Goal: Information Seeking & Learning: Learn about a topic

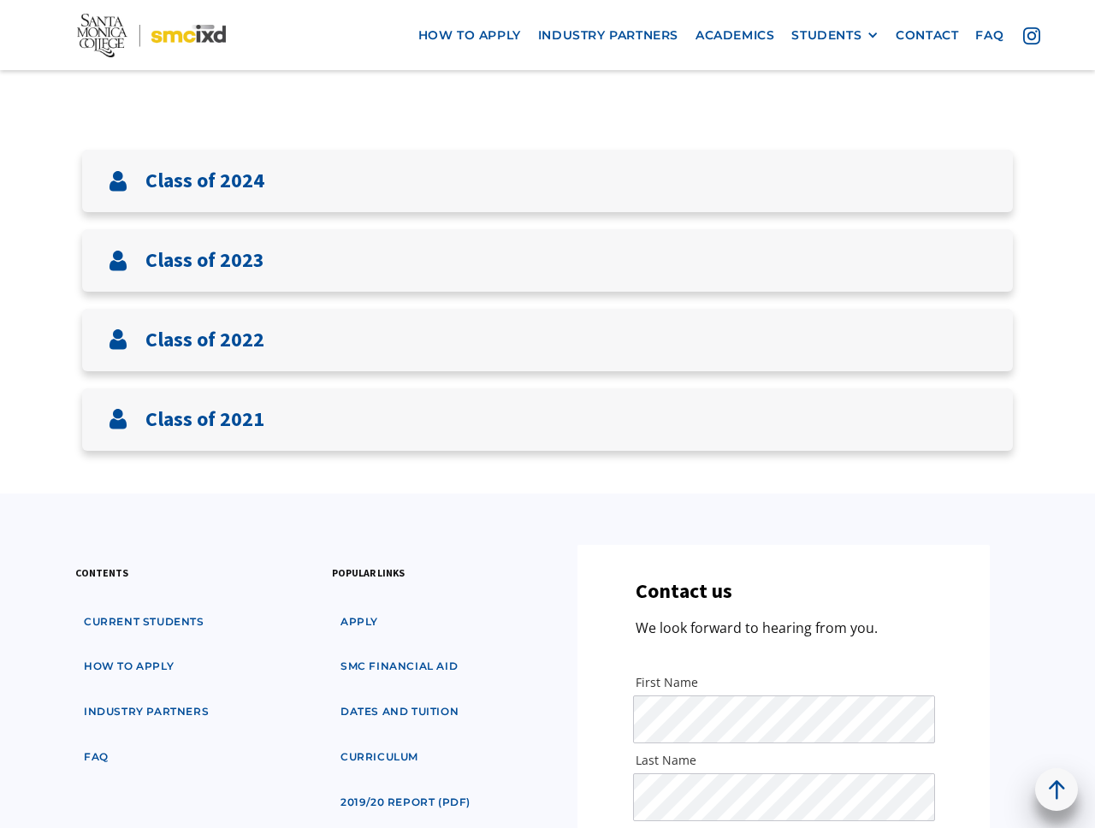
scroll to position [557, 0]
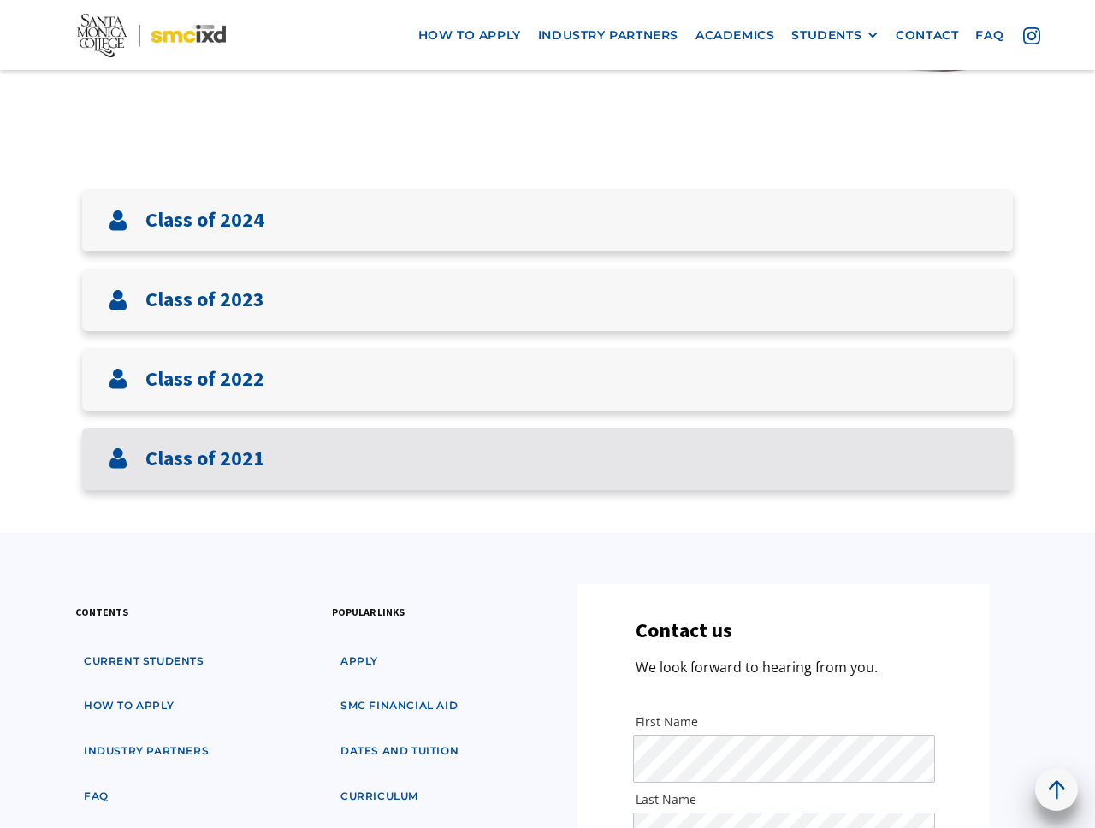
click at [214, 465] on h3 "Class of 2021" at bounding box center [204, 459] width 119 height 25
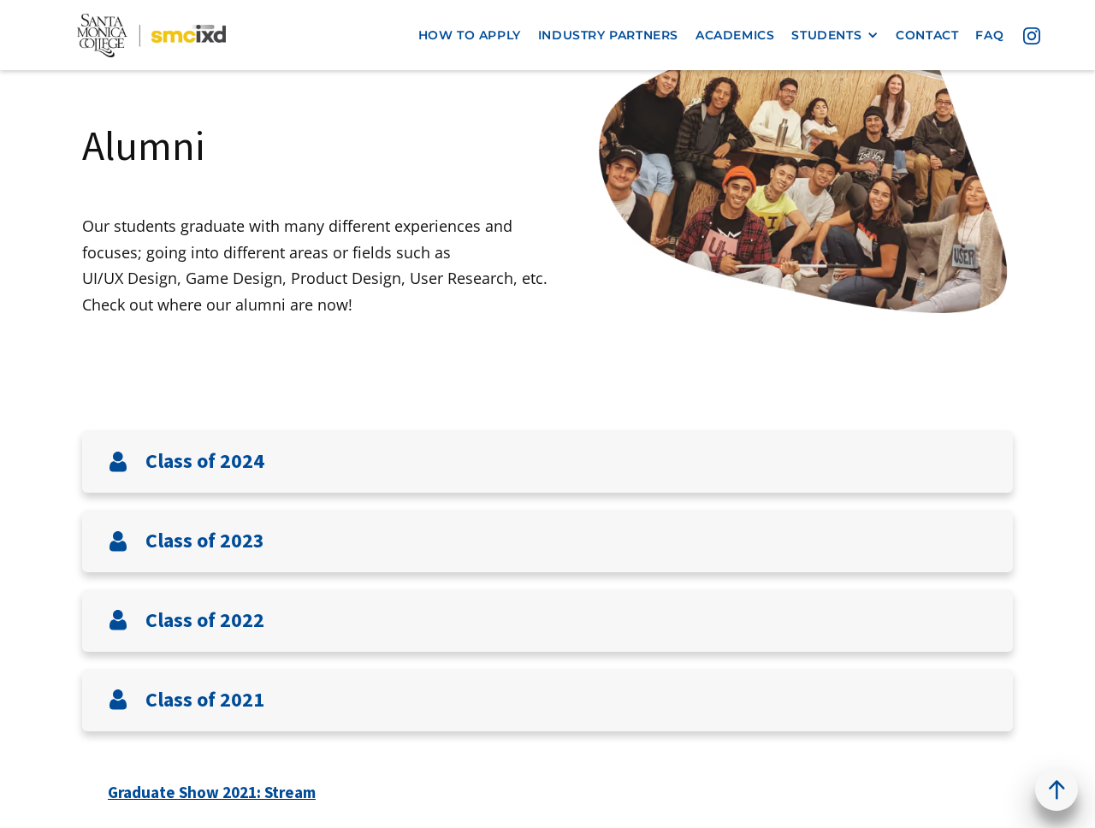
scroll to position [383, 0]
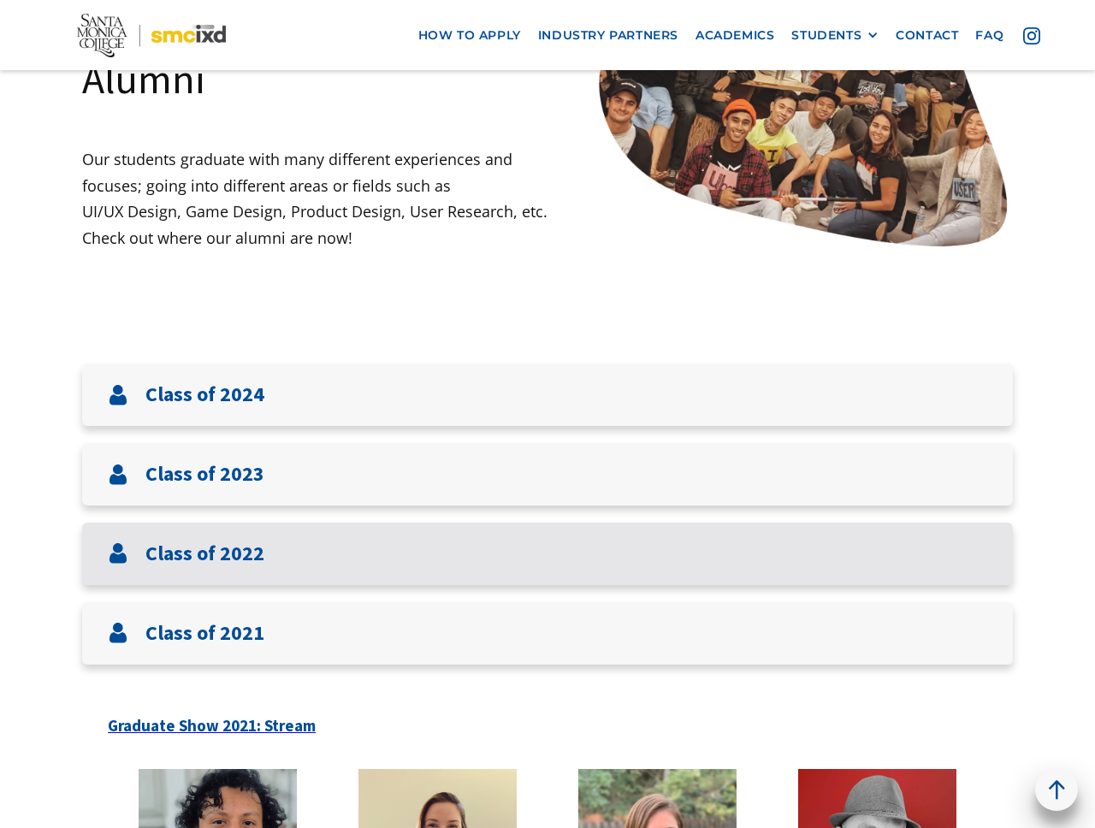
click at [243, 559] on h3 "Class of 2022" at bounding box center [204, 554] width 119 height 25
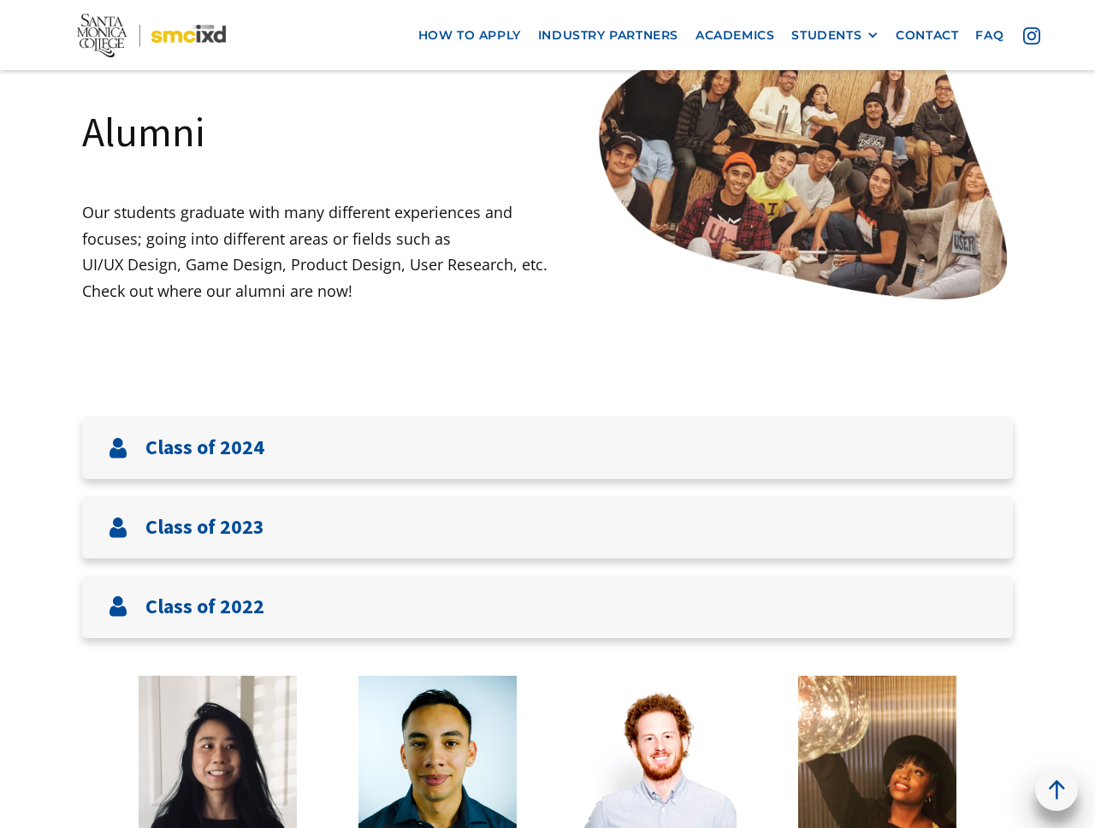
scroll to position [282, 0]
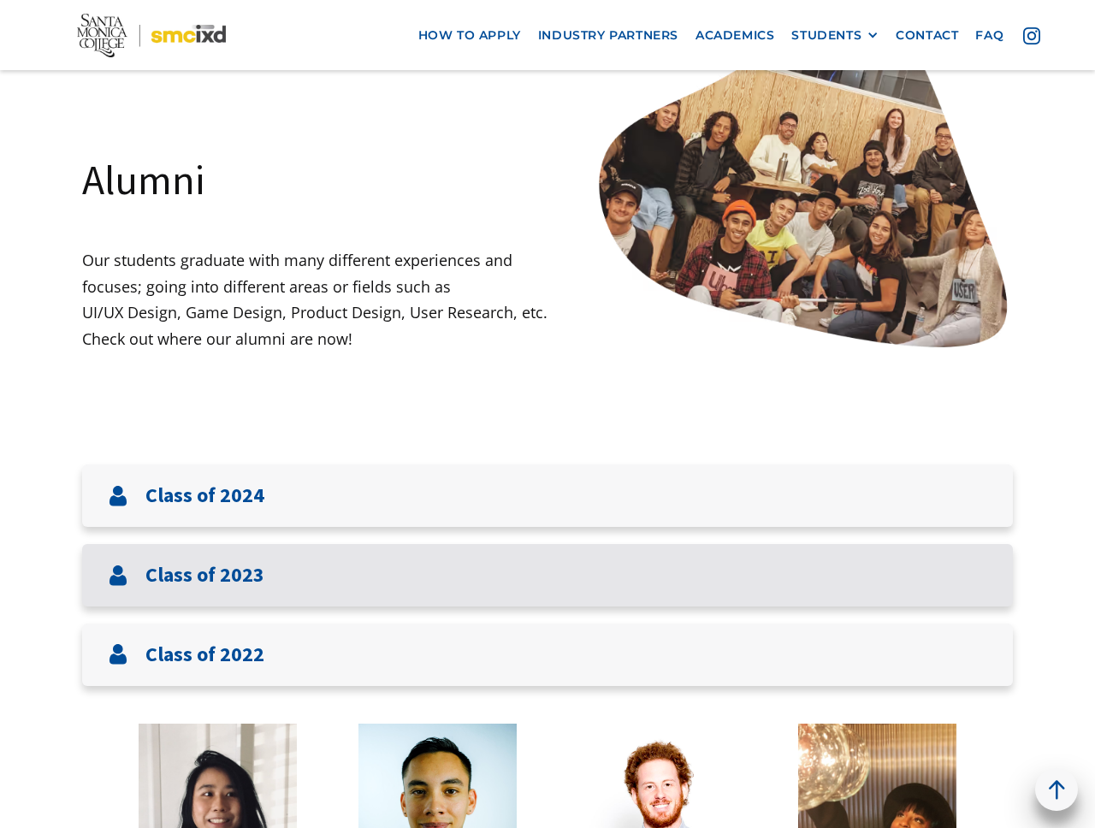
click at [189, 592] on div "Class of 2023" at bounding box center [547, 575] width 931 height 62
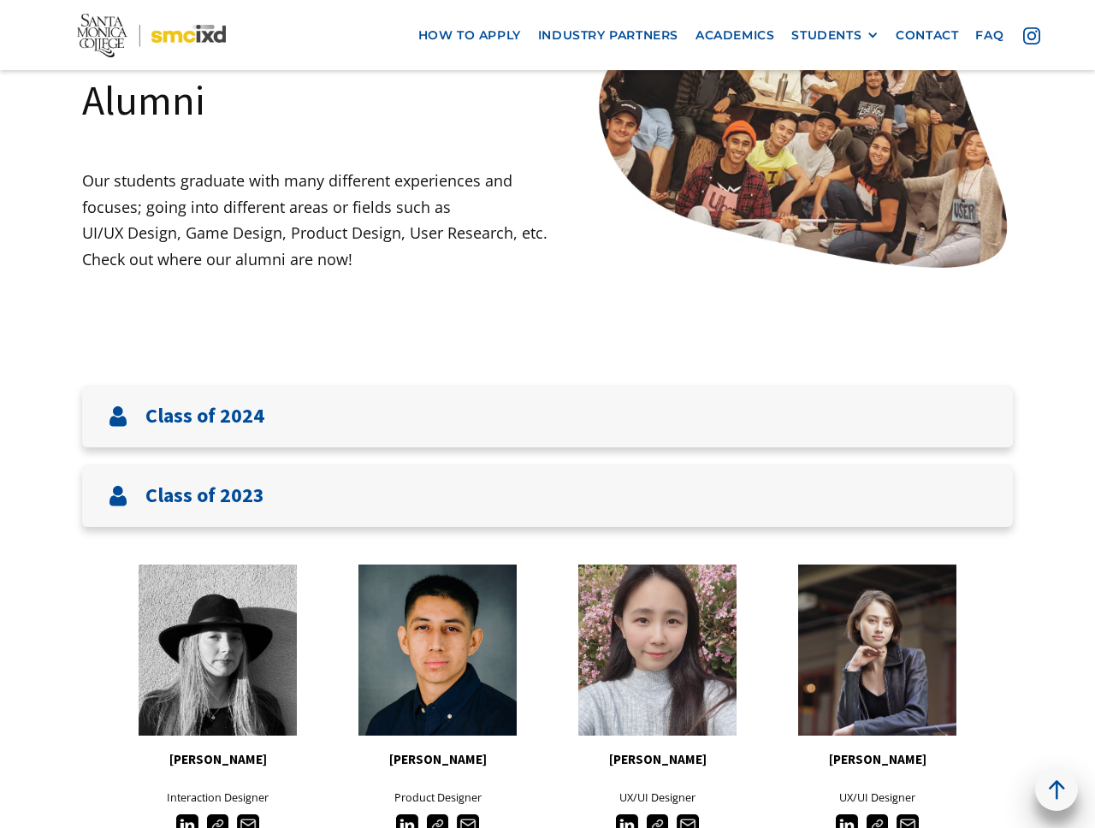
scroll to position [151, 0]
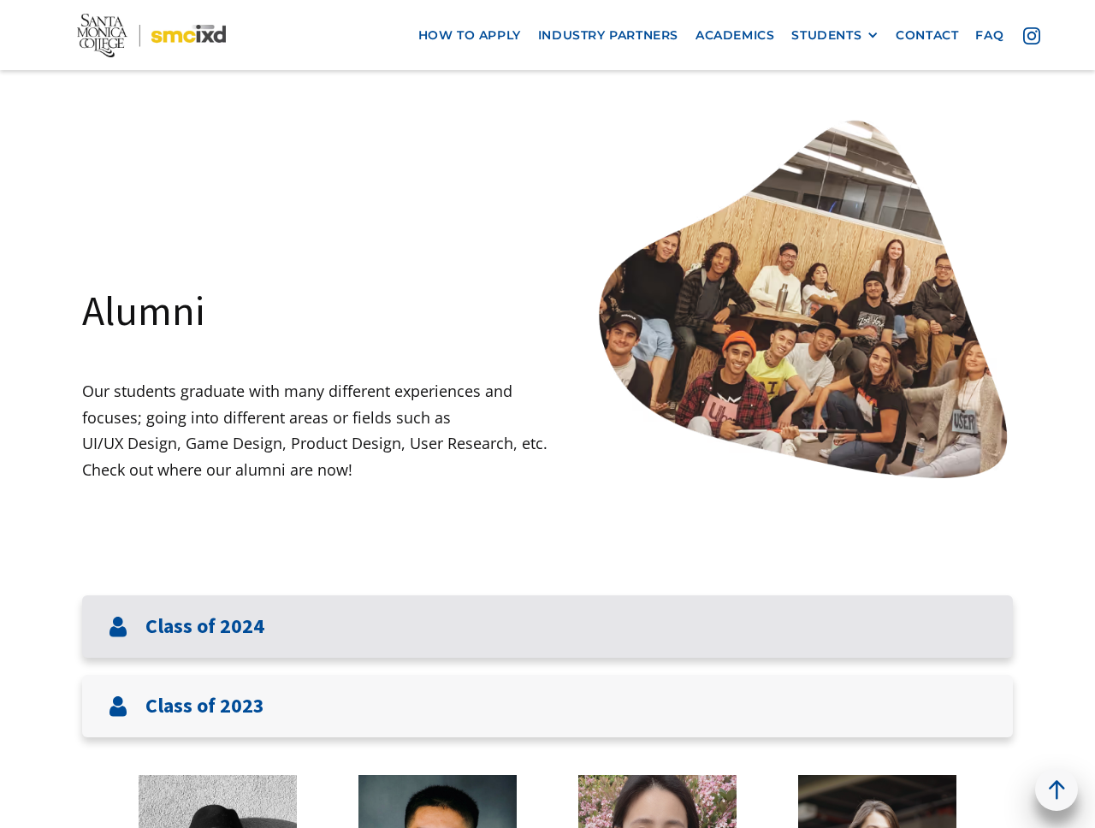
click at [248, 616] on h3 "Class of 2024" at bounding box center [204, 627] width 119 height 25
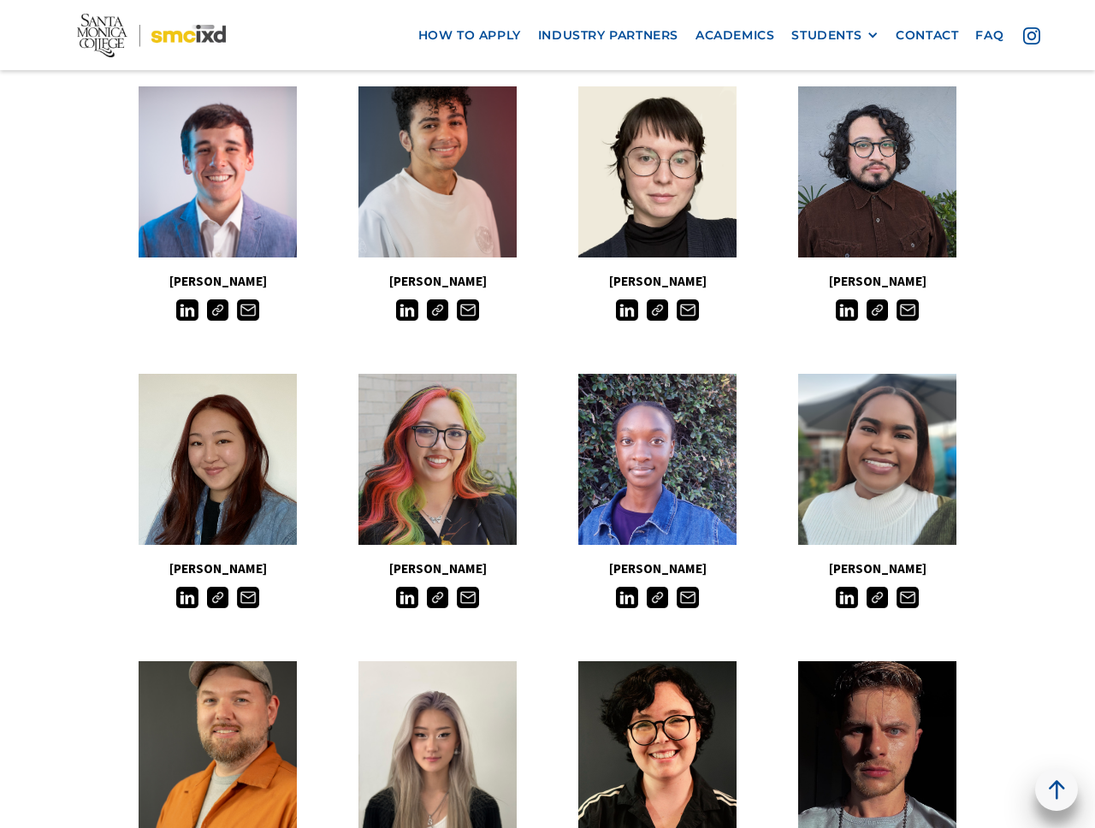
scroll to position [768, 0]
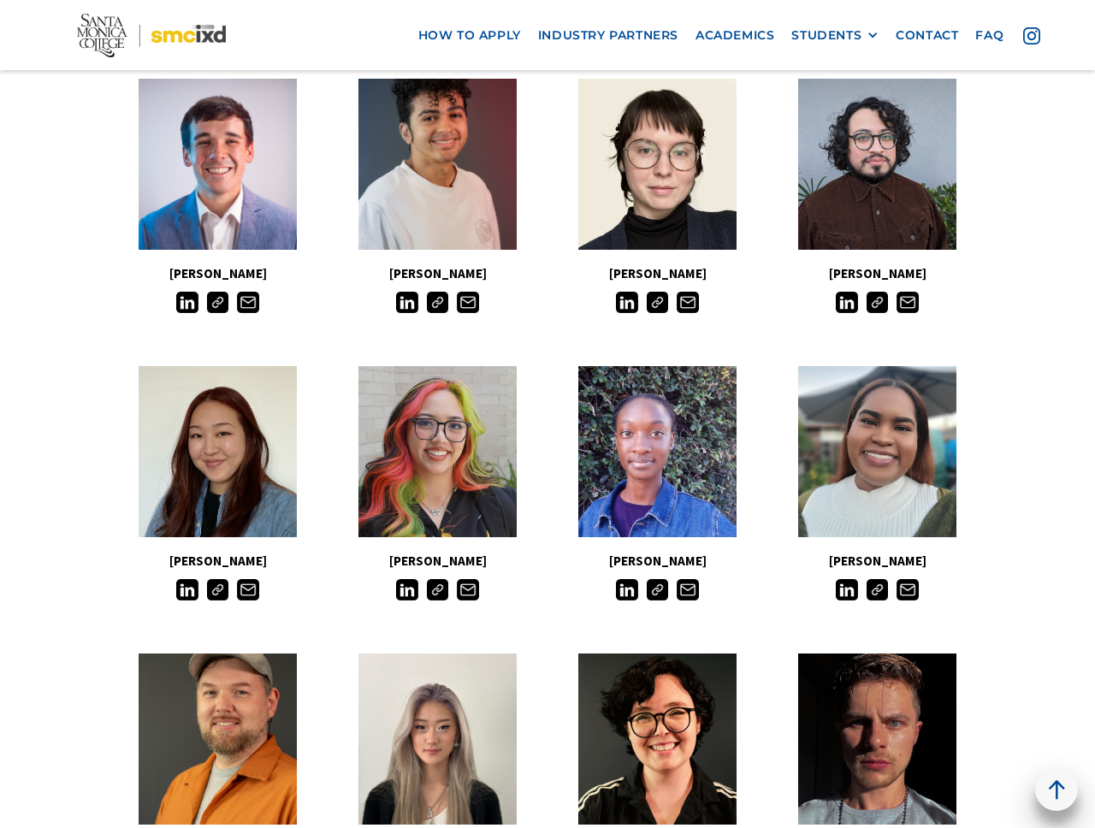
click at [322, 403] on div "Esme Ison" at bounding box center [218, 484] width 220 height 252
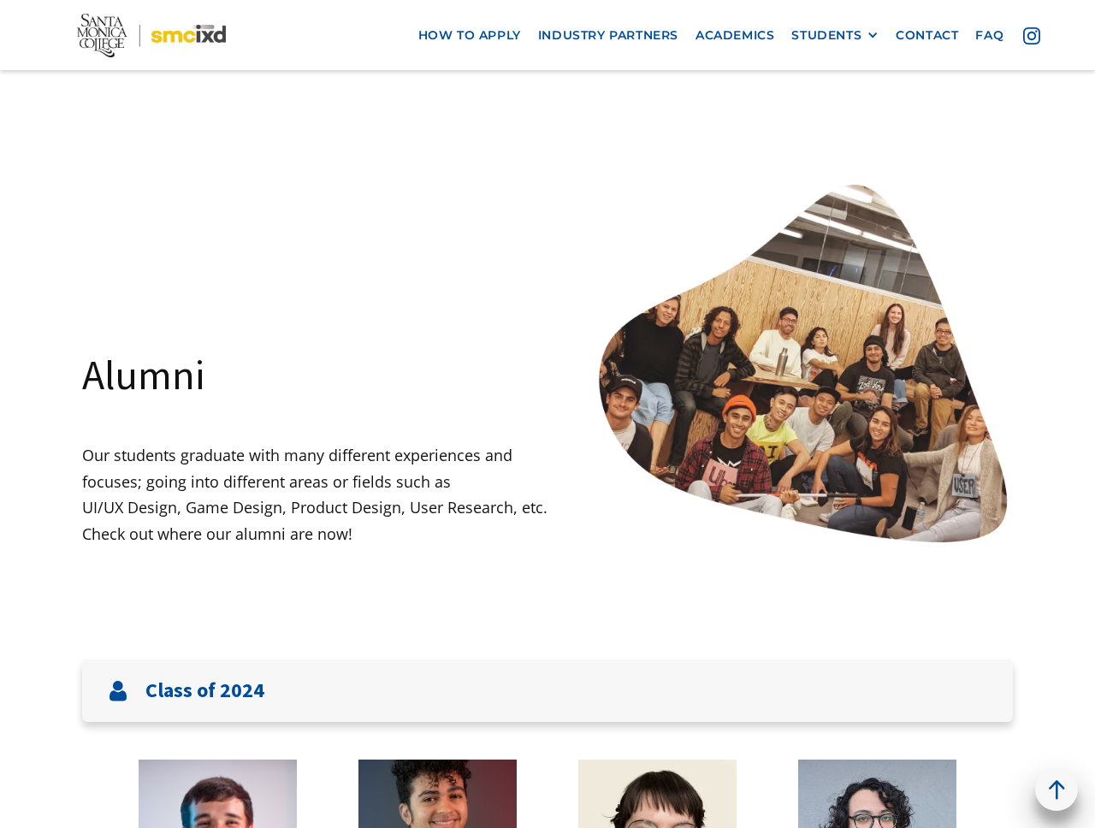
scroll to position [92, 0]
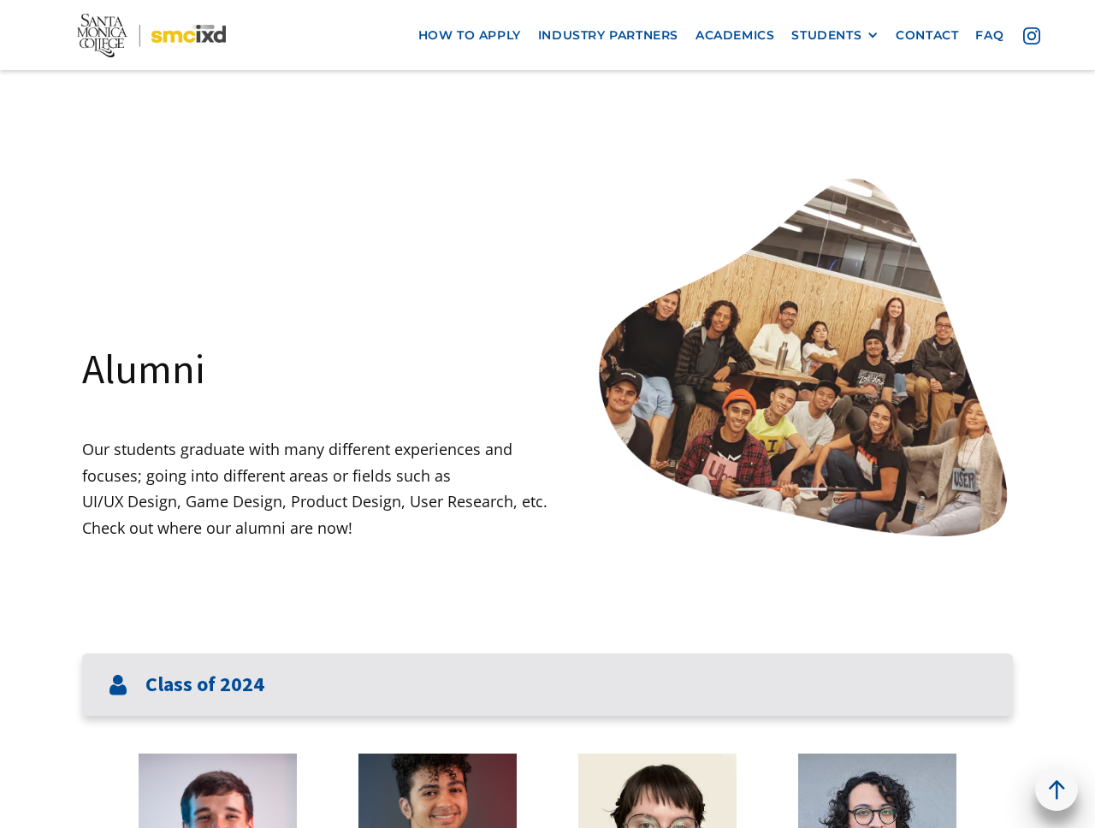
click at [209, 710] on div "Class of 2024" at bounding box center [547, 685] width 931 height 62
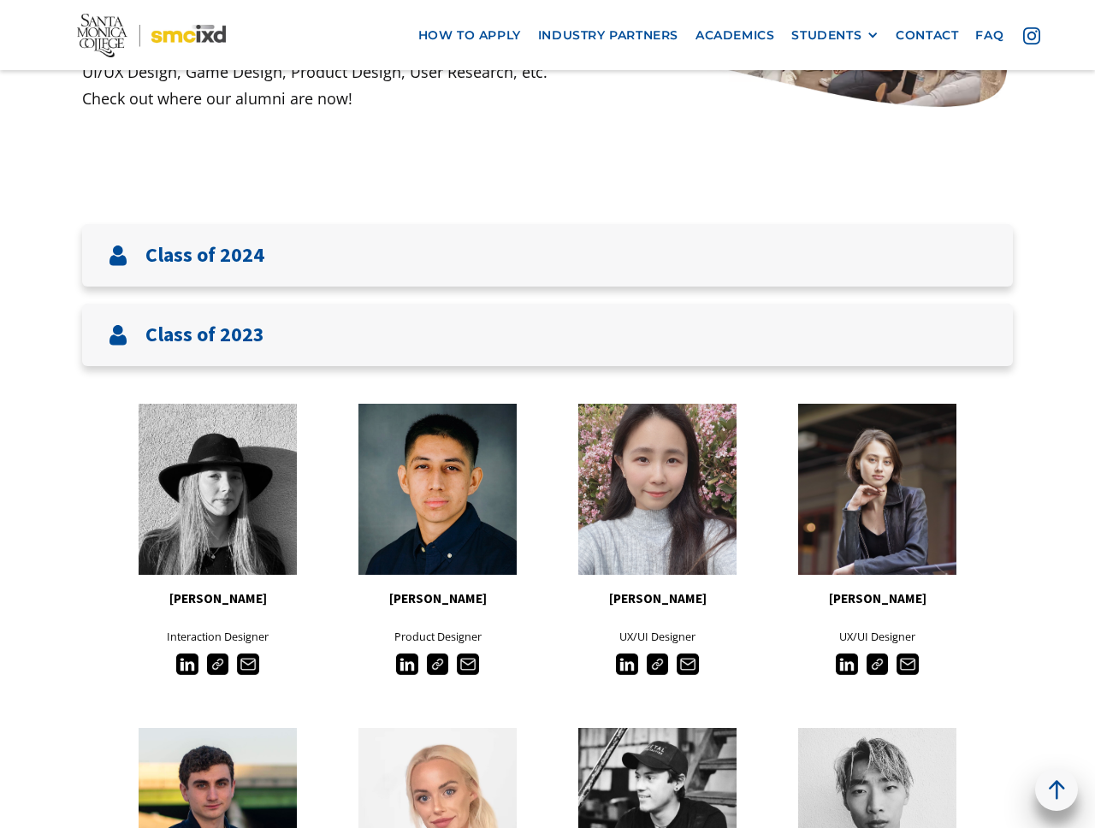
scroll to position [535, 0]
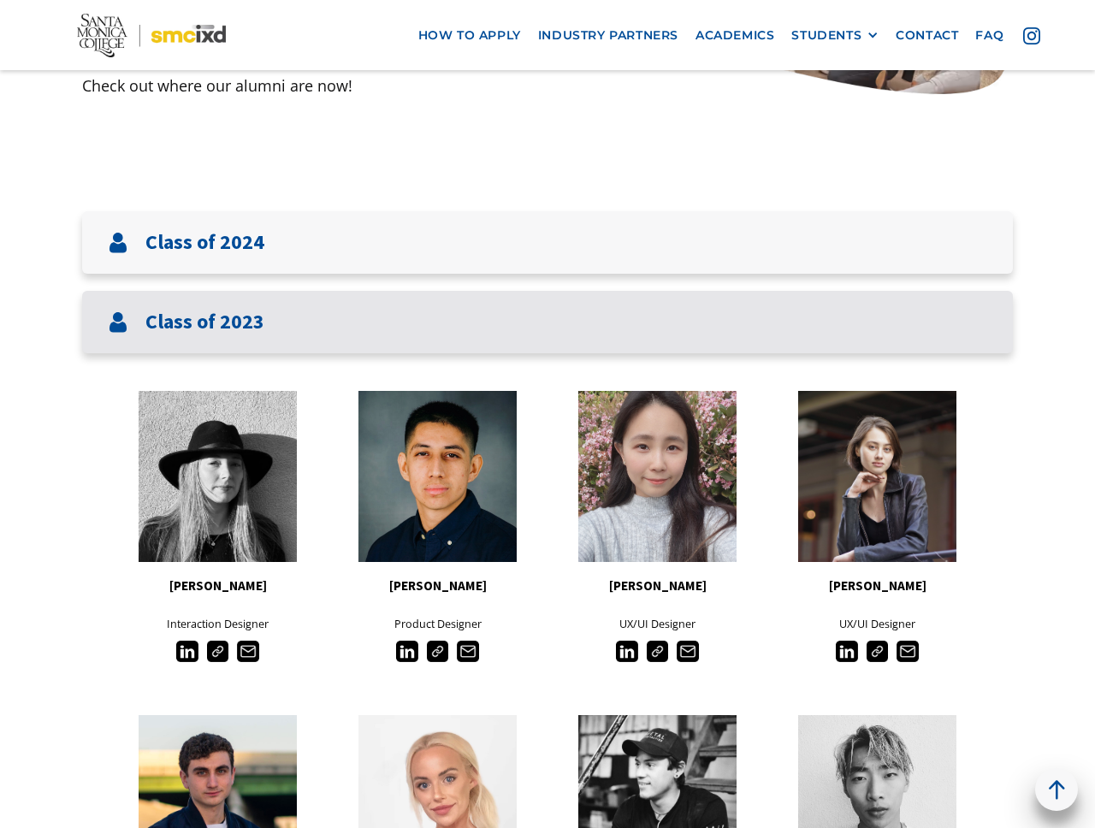
click at [282, 341] on div "Class of 2023" at bounding box center [547, 322] width 931 height 62
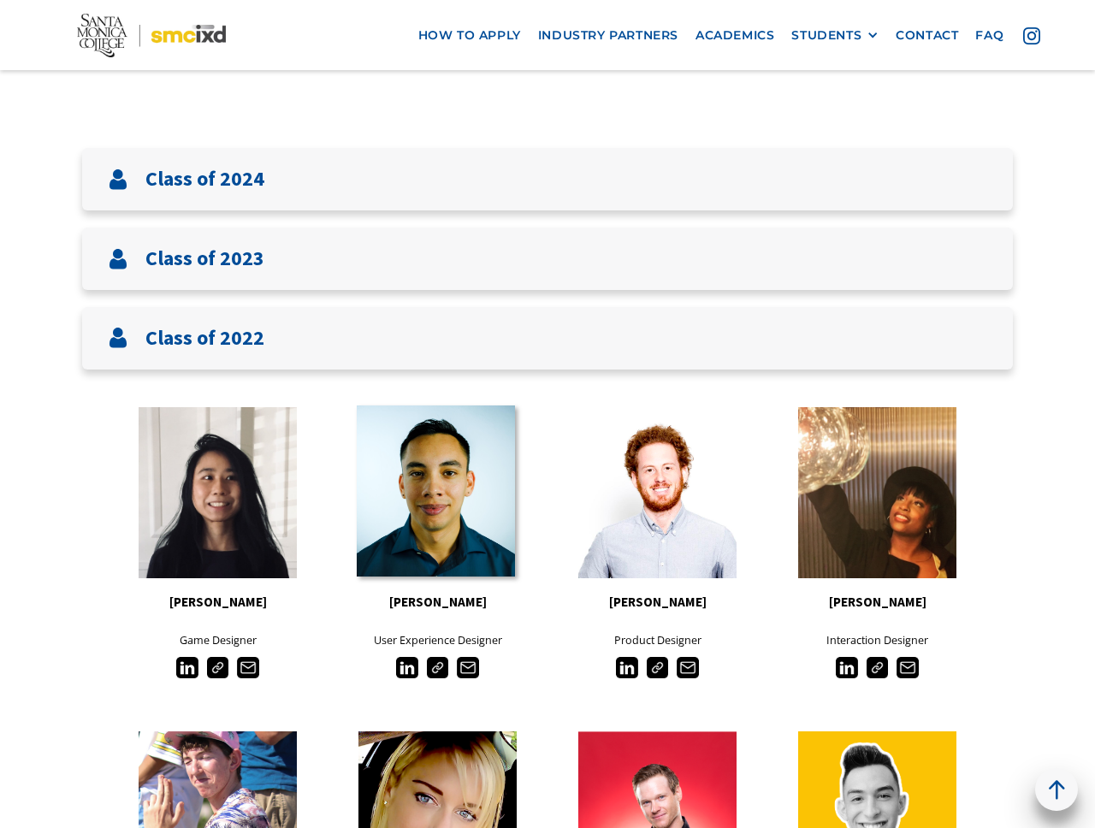
scroll to position [509, 0]
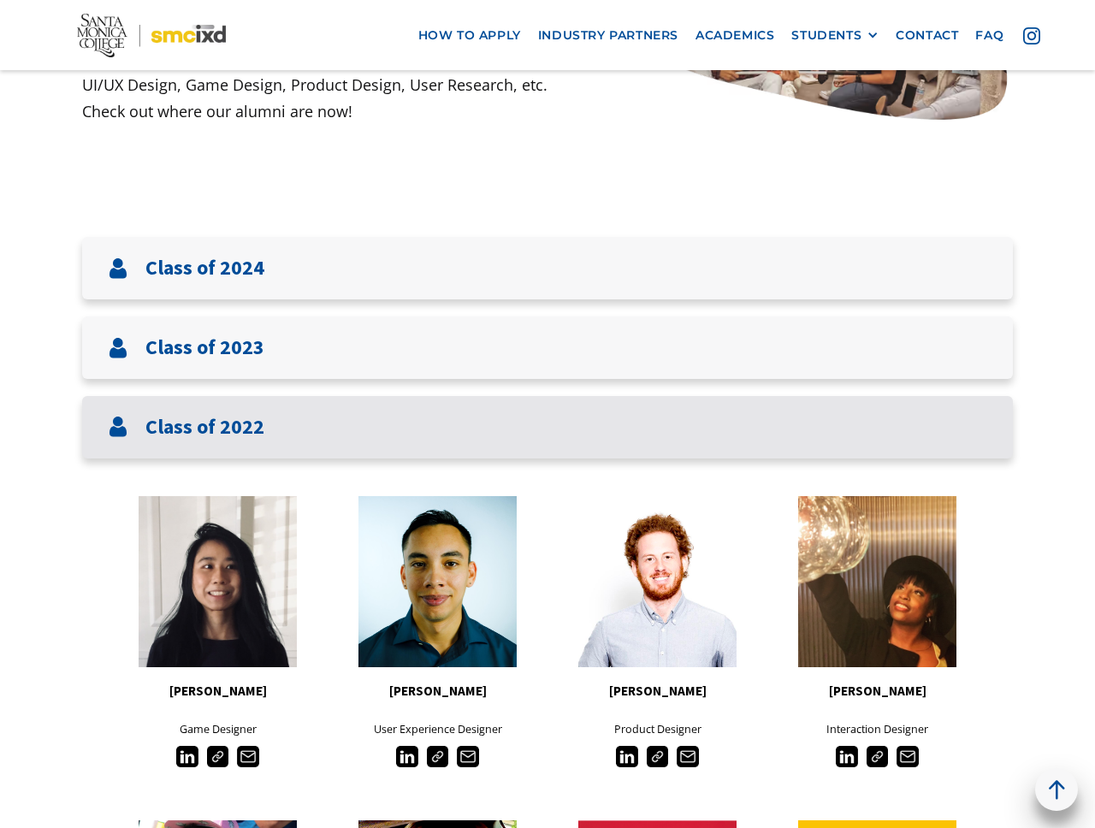
click at [255, 430] on h3 "Class of 2022" at bounding box center [204, 427] width 119 height 25
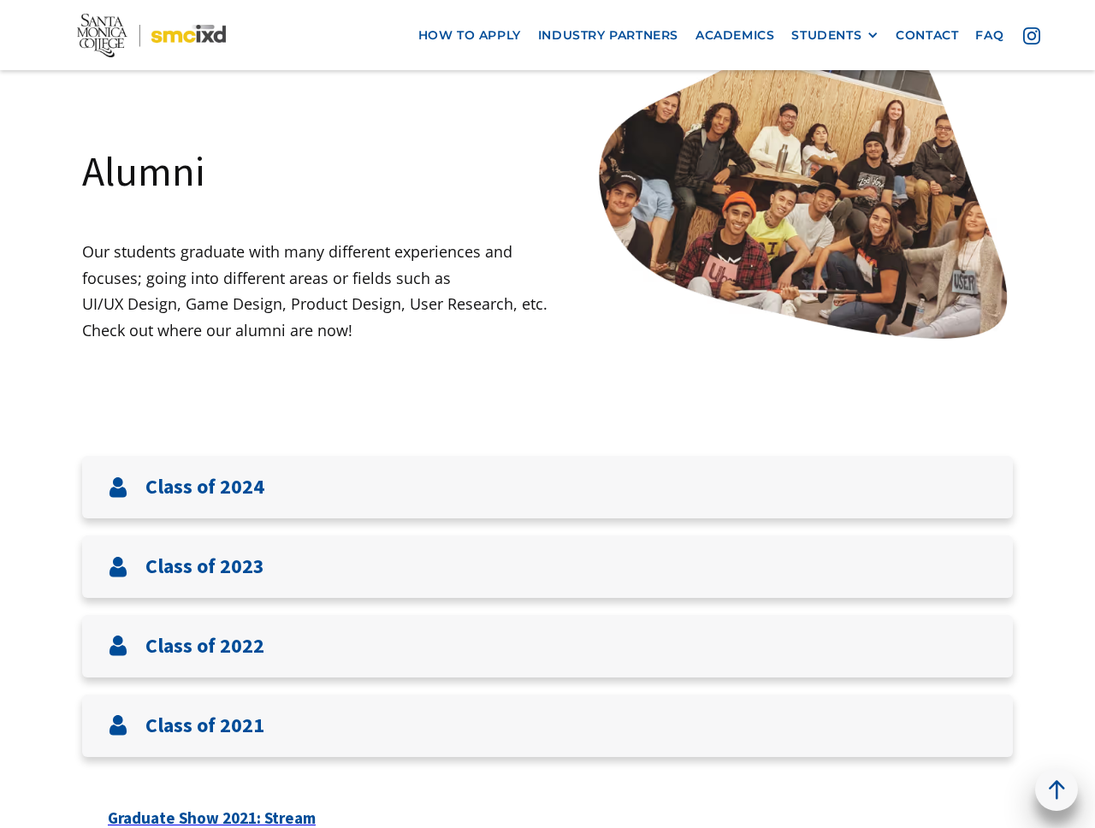
scroll to position [270, 0]
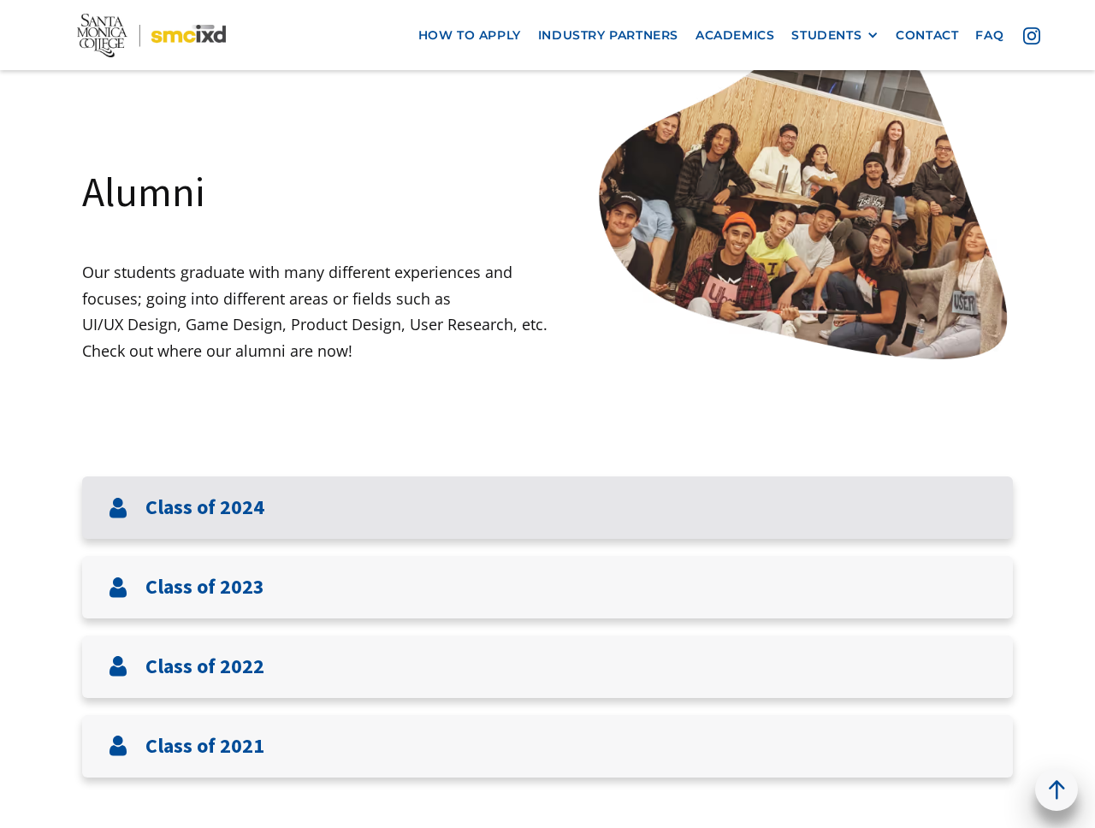
click at [192, 503] on h3 "Class of 2024" at bounding box center [204, 508] width 119 height 25
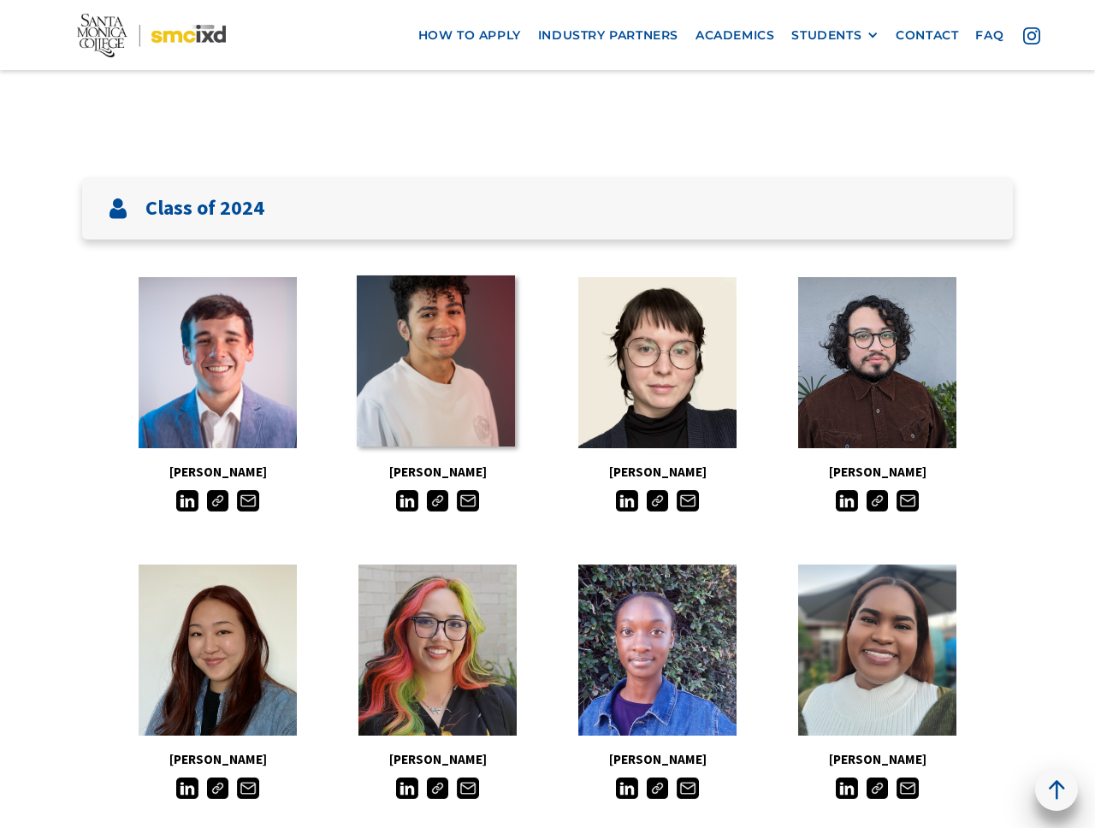
scroll to position [573, 0]
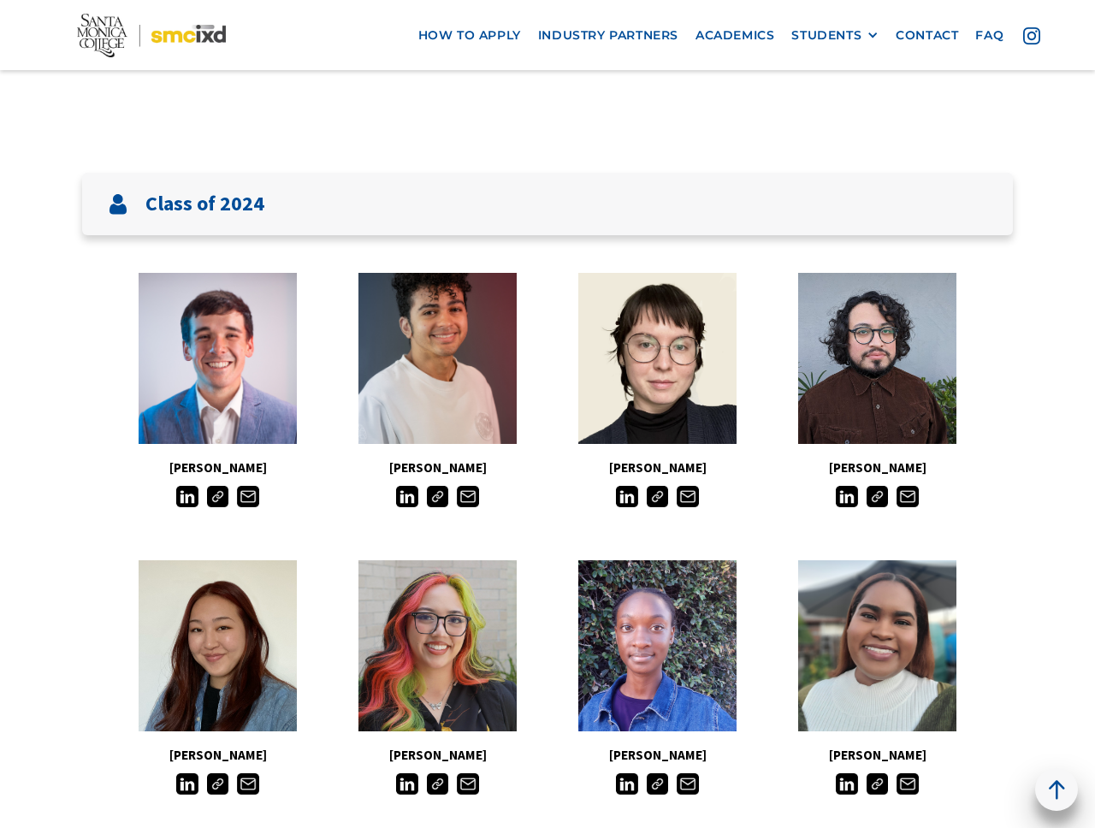
click at [336, 540] on div "Hunter Moranville Alexander Turnbough Anna Larionova Celso Pereira Esme Ison Fr…" at bounding box center [548, 827] width 880 height 1151
click at [442, 644] on link at bounding box center [436, 644] width 158 height 171
click at [551, 274] on div "[PERSON_NAME]" at bounding box center [658, 390] width 220 height 252
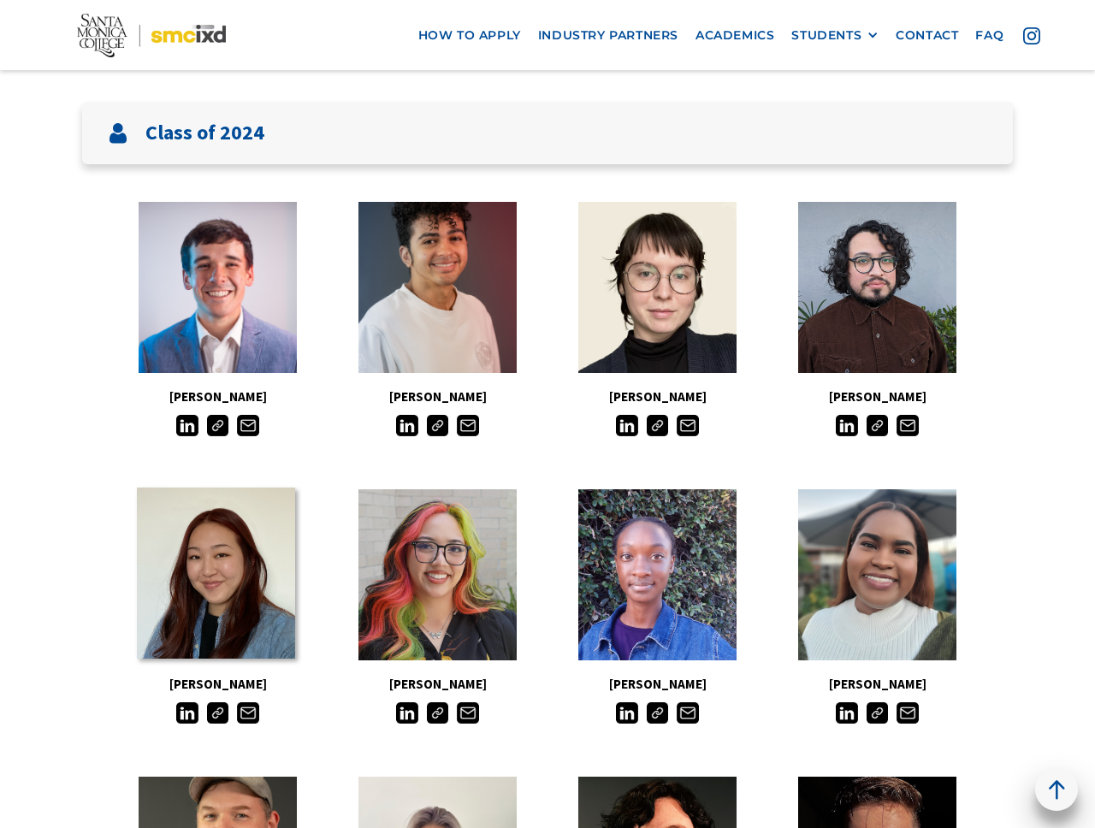
scroll to position [666, 0]
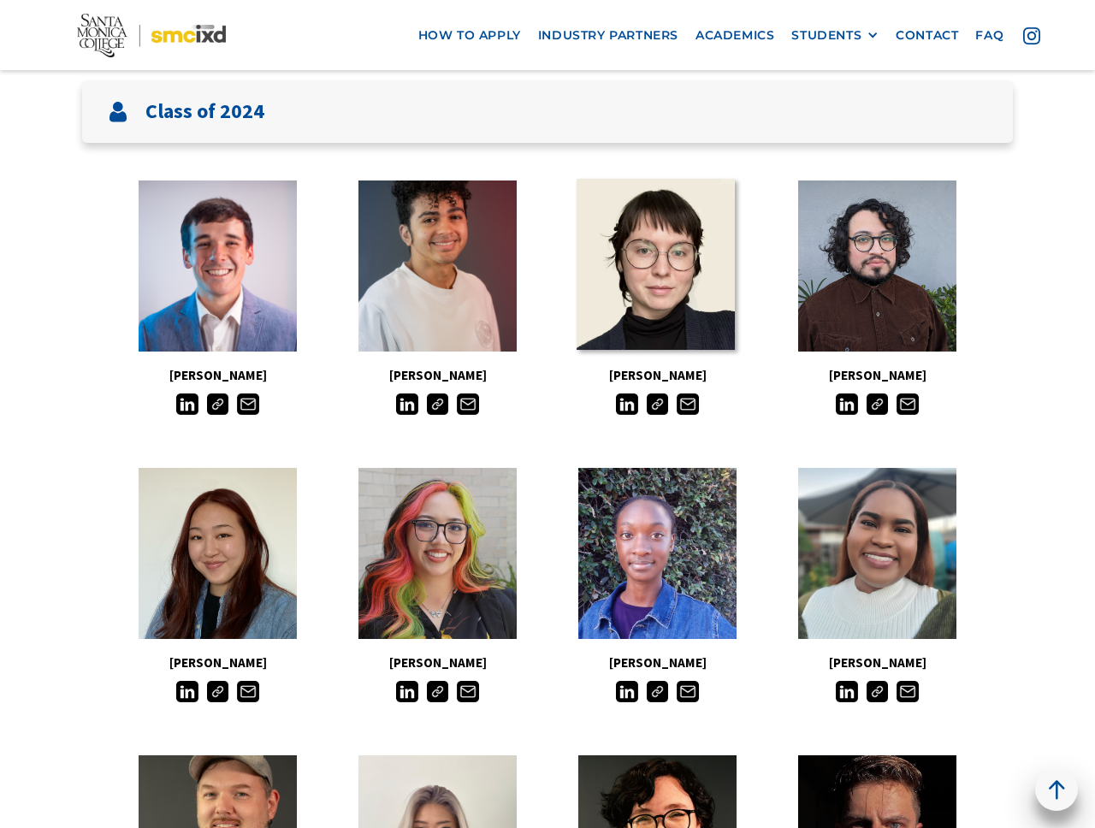
click at [680, 279] on link at bounding box center [656, 264] width 158 height 171
click at [316, 307] on div "[PERSON_NAME]" at bounding box center [218, 298] width 220 height 252
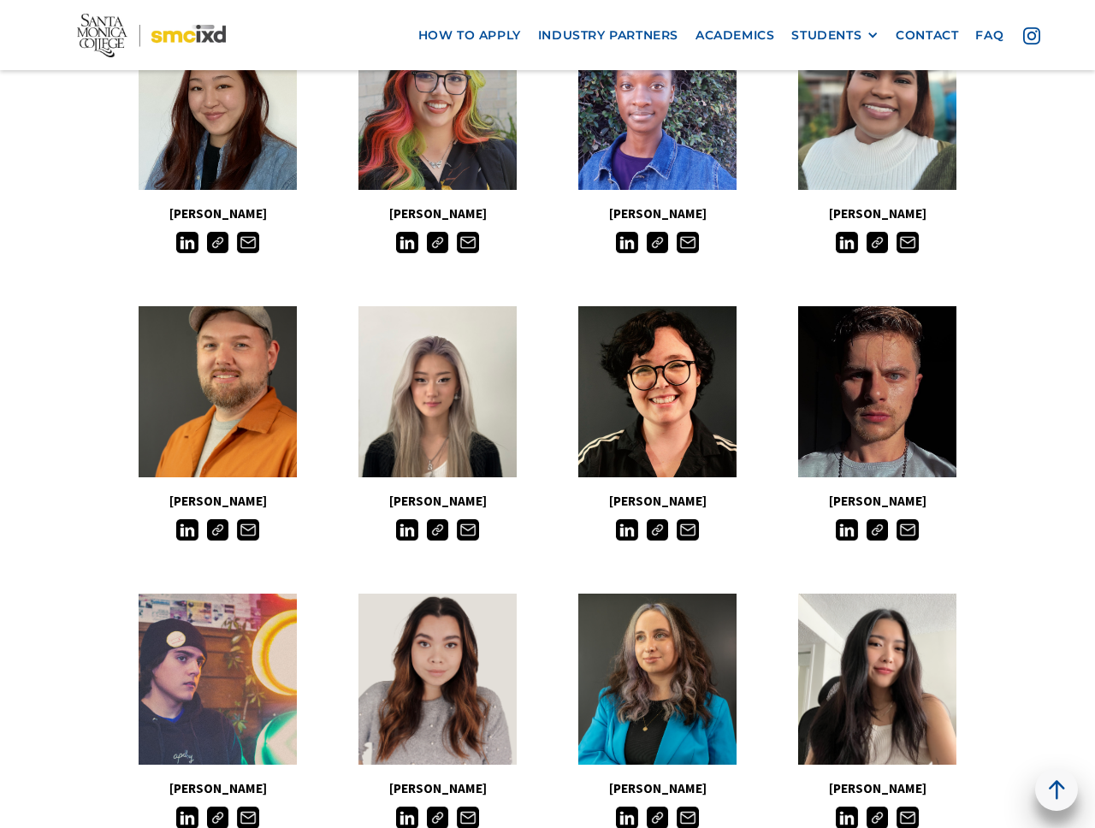
scroll to position [1118, 0]
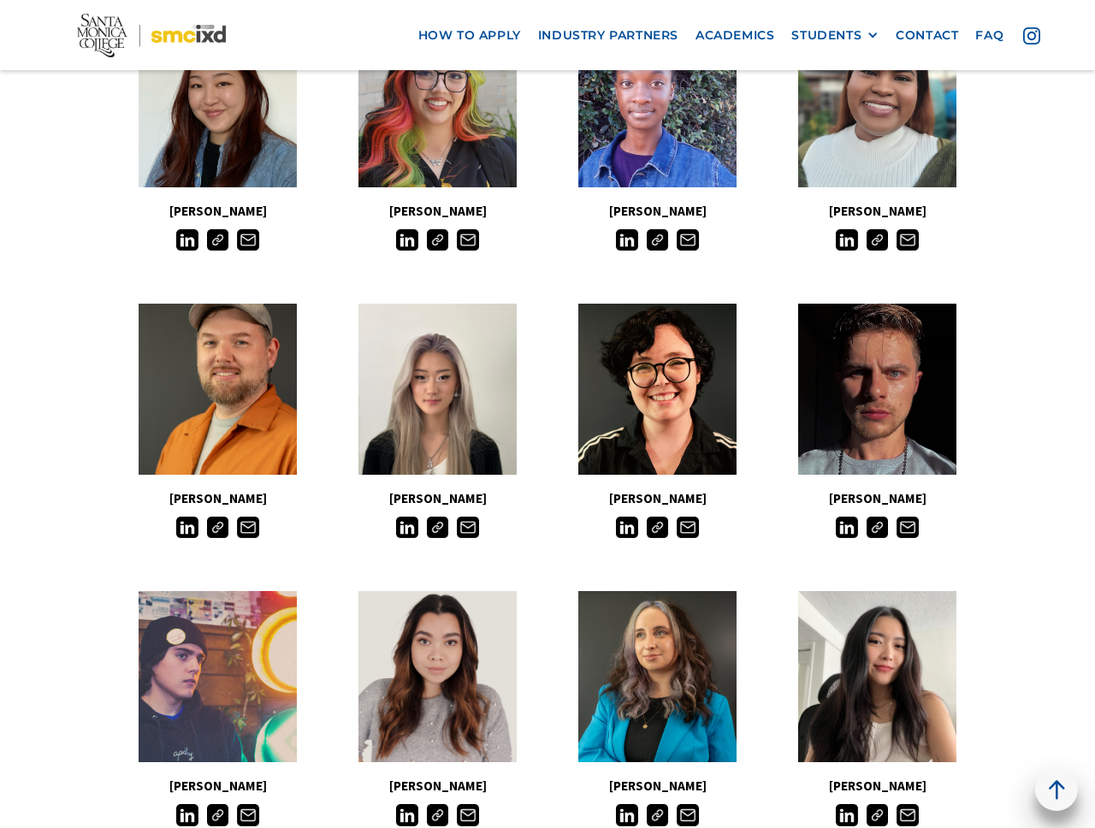
click at [328, 291] on div "Hunter Moranville Alexander Turnbough Anna Larionova Celso Pereira Esme Ison Fr…" at bounding box center [548, 283] width 880 height 1151
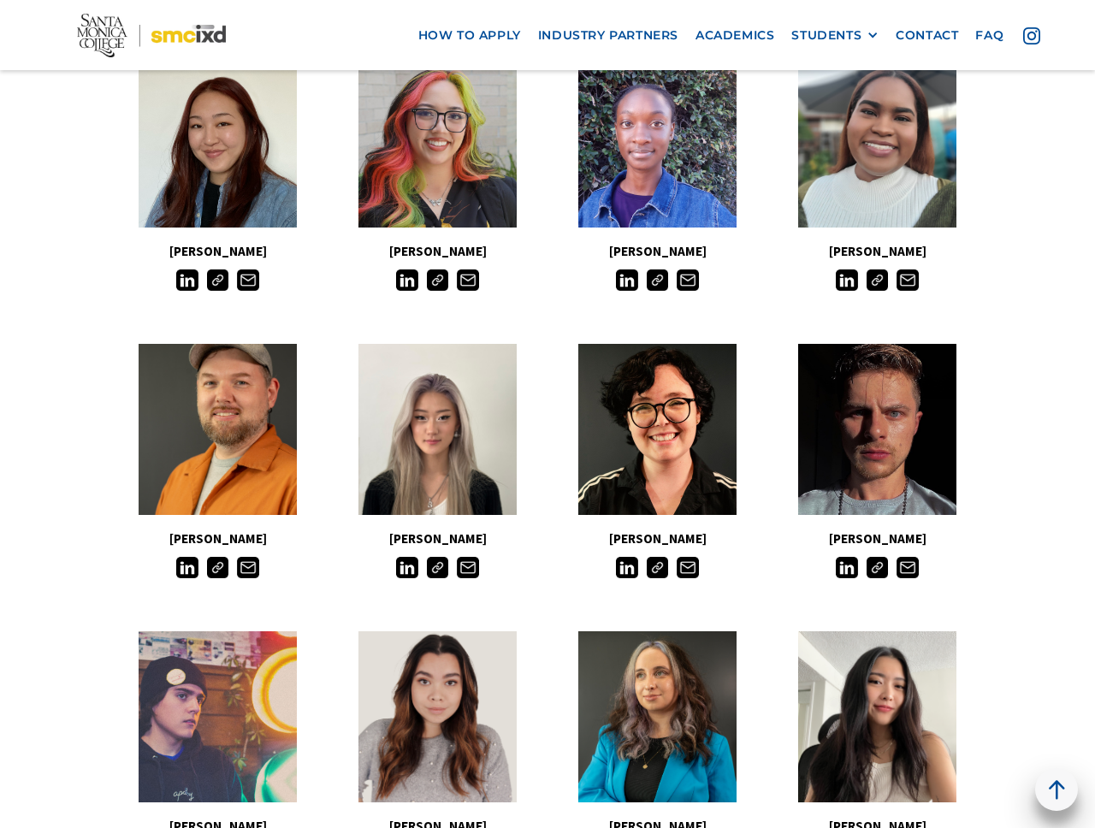
scroll to position [1077, 0]
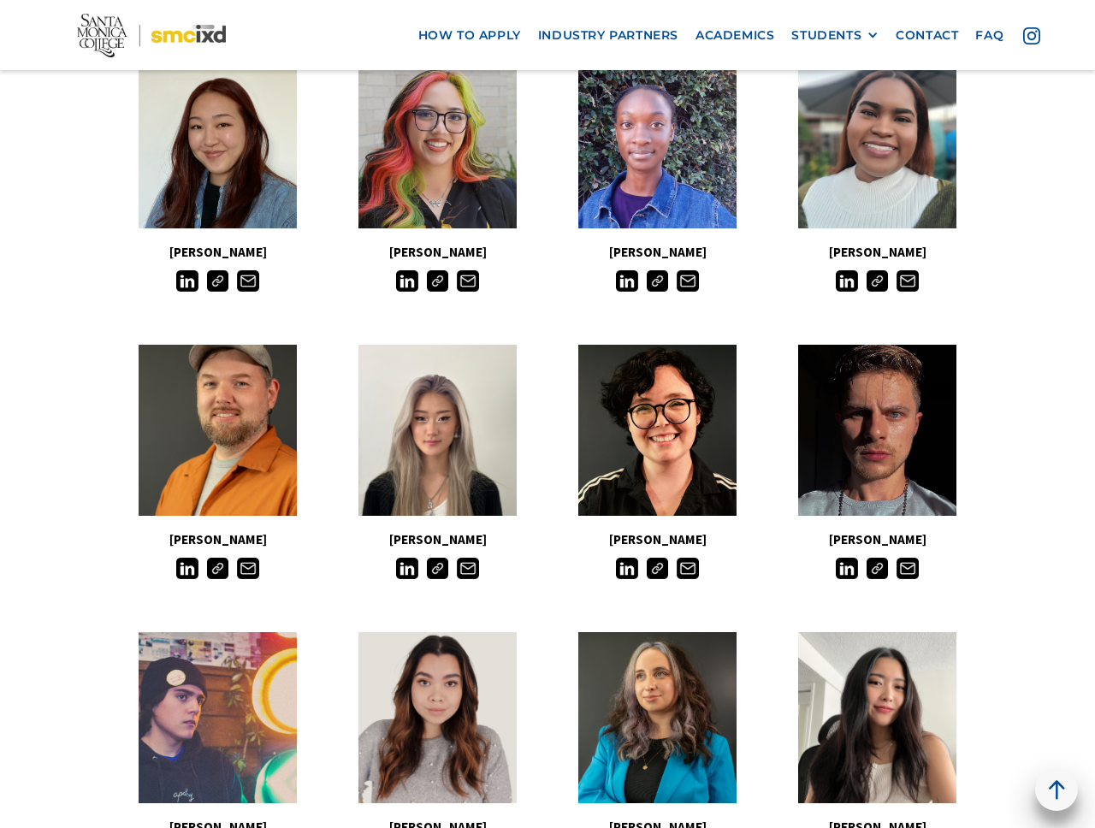
click at [114, 313] on div "Hunter Moranville Alexander Turnbough Anna Larionova Celso Pereira Esme Ison Fr…" at bounding box center [548, 324] width 880 height 1151
click at [344, 323] on div "Hunter Moranville Alexander Turnbough Anna Larionova Celso Pereira Esme Ison Fr…" at bounding box center [548, 324] width 880 height 1151
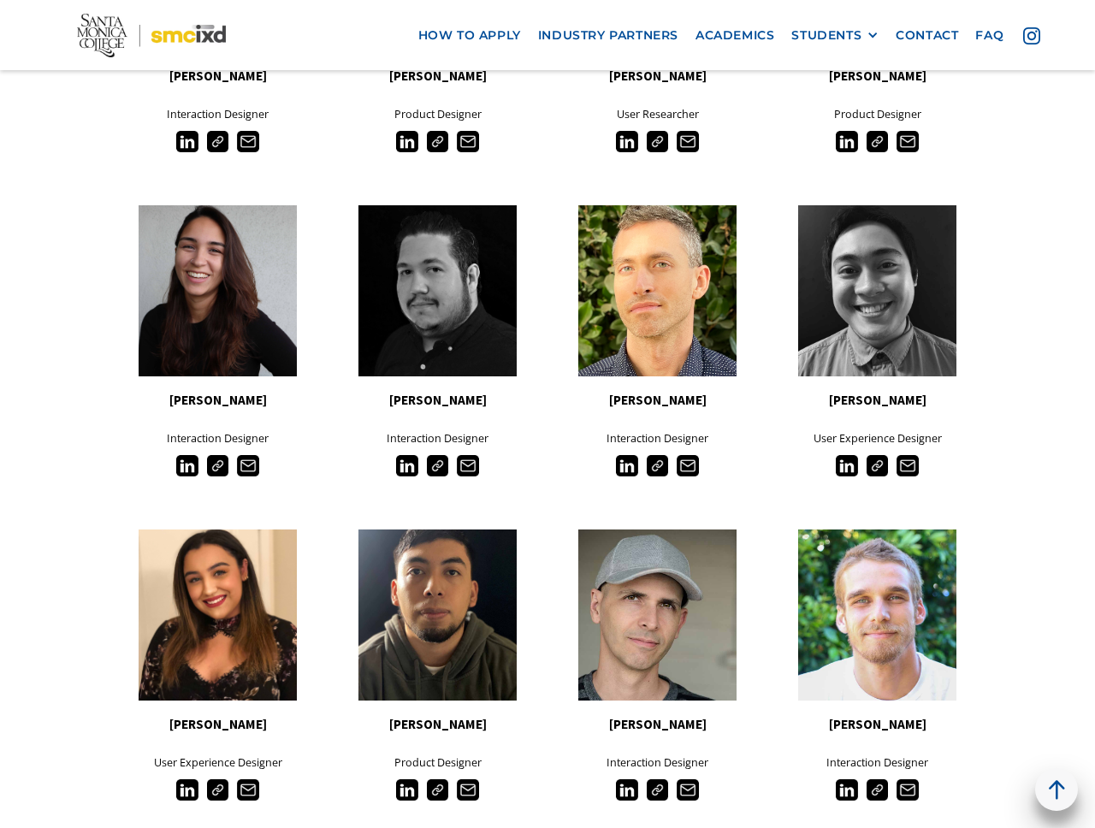
scroll to position [3128, 0]
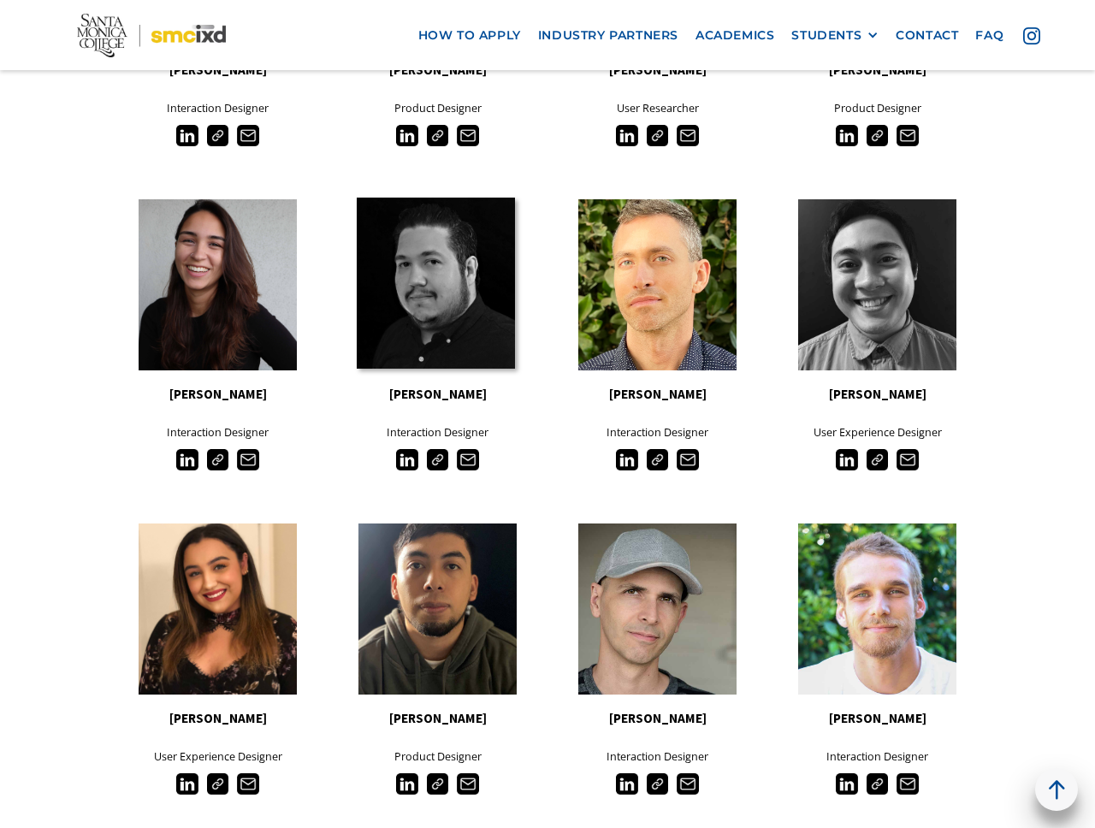
click at [426, 303] on link at bounding box center [436, 283] width 158 height 171
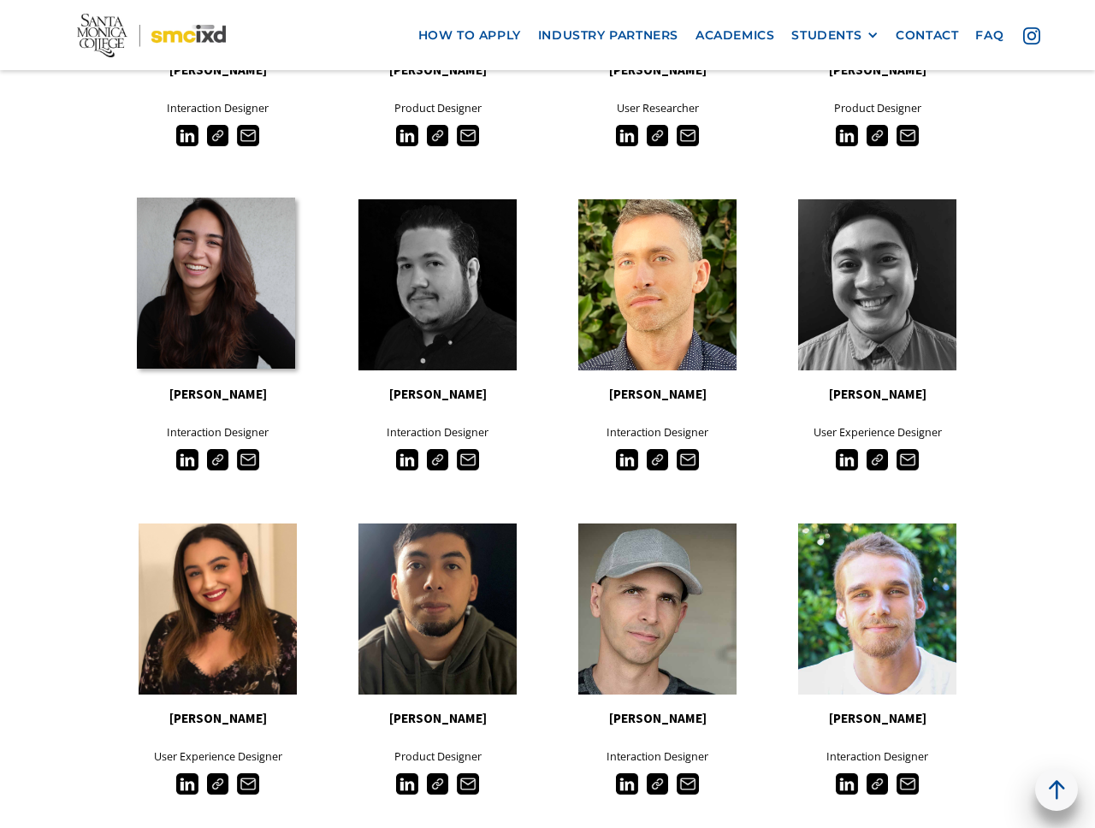
click at [226, 291] on link at bounding box center [216, 283] width 158 height 171
click at [341, 405] on h5 "[PERSON_NAME]" at bounding box center [438, 394] width 220 height 22
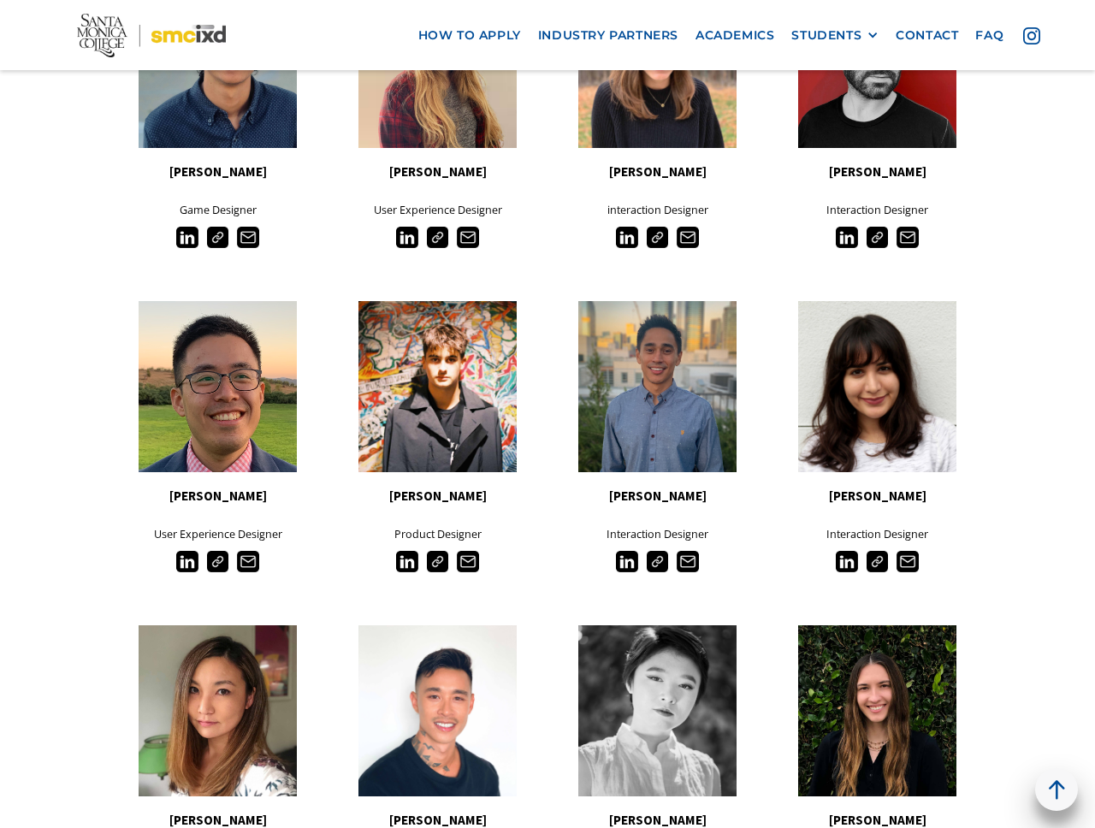
scroll to position [2373, 0]
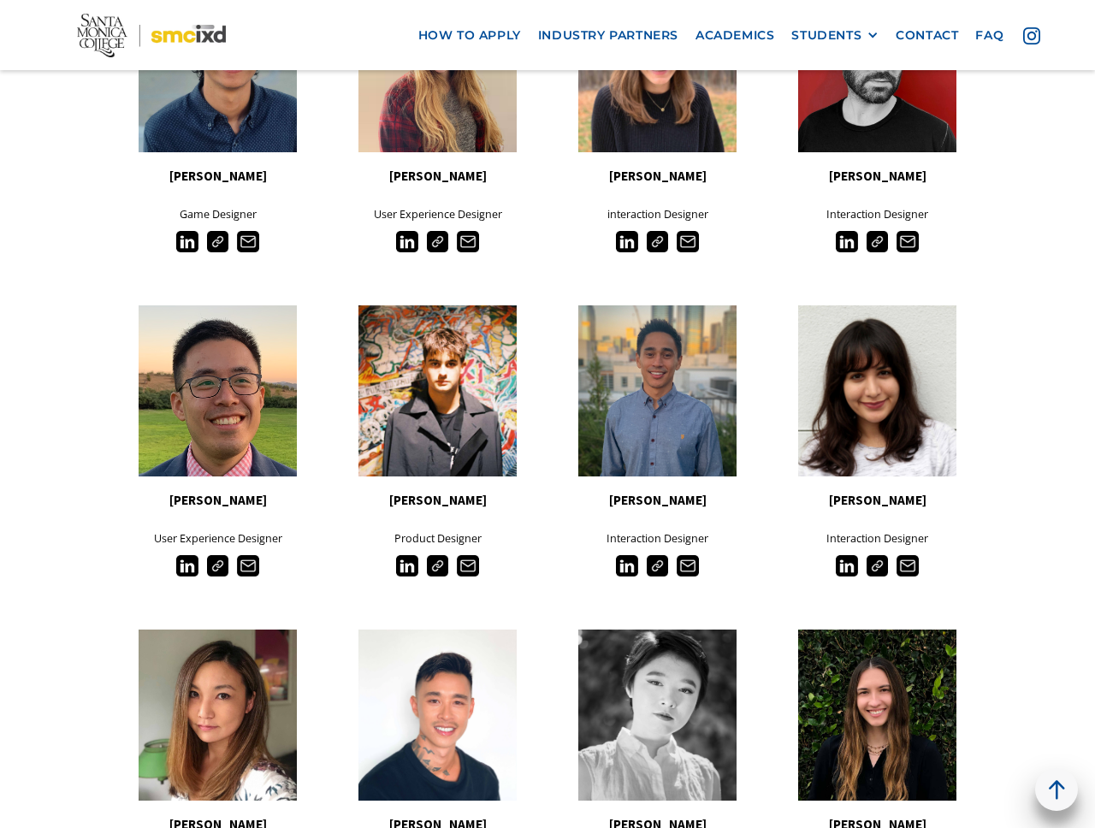
click at [545, 438] on div "Drew Hemnes Product Designer" at bounding box center [438, 441] width 220 height 288
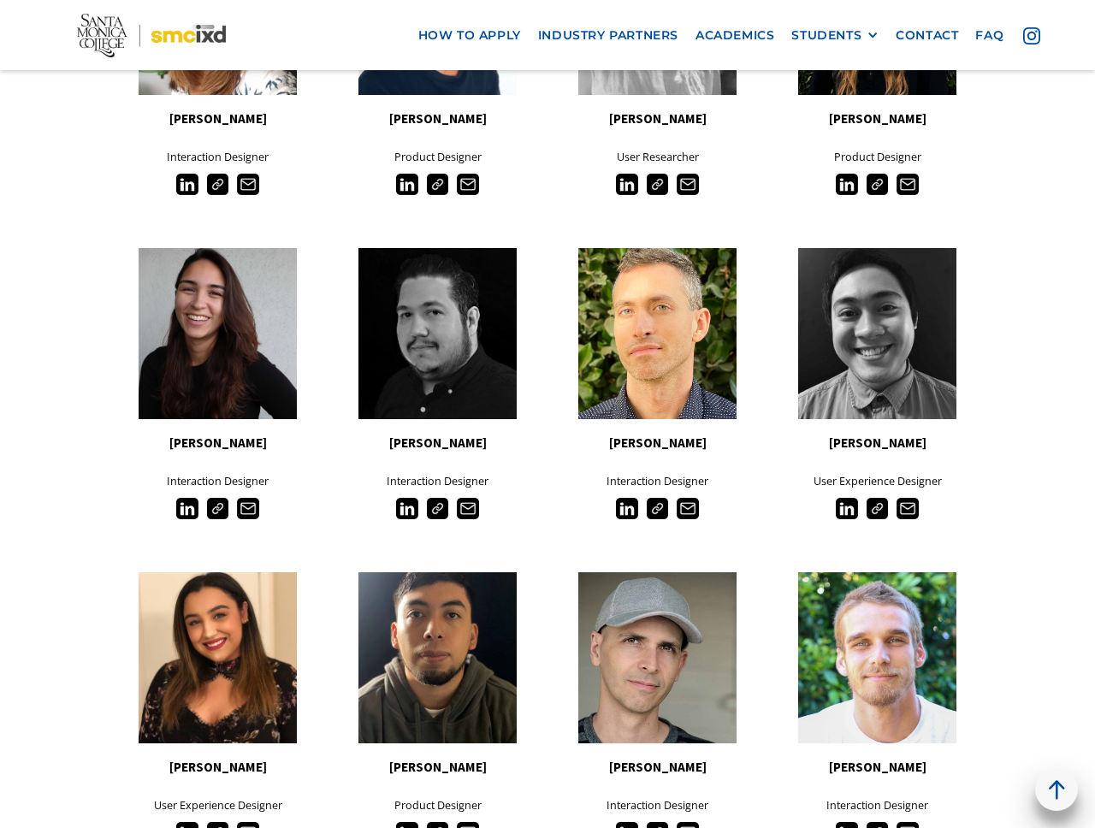
scroll to position [3082, 0]
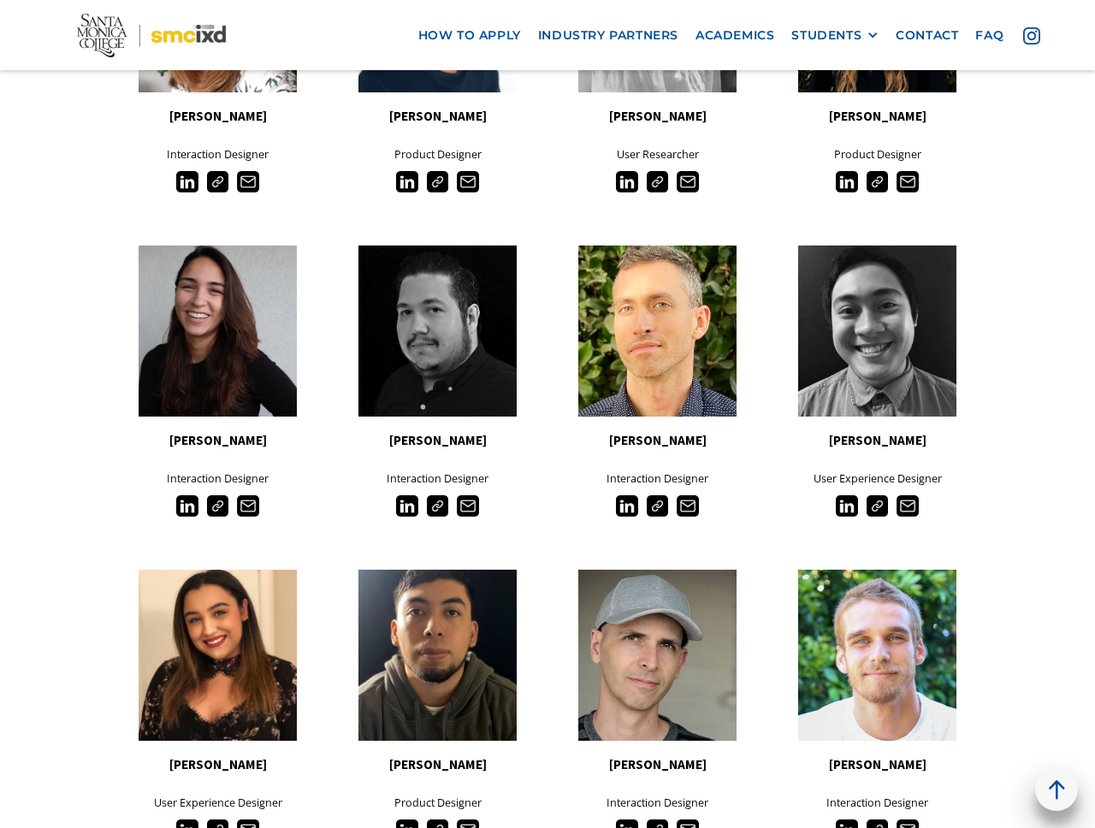
click at [555, 456] on div "Ross Meredith Interaction Designer" at bounding box center [658, 381] width 220 height 288
click at [448, 345] on link at bounding box center [436, 329] width 158 height 171
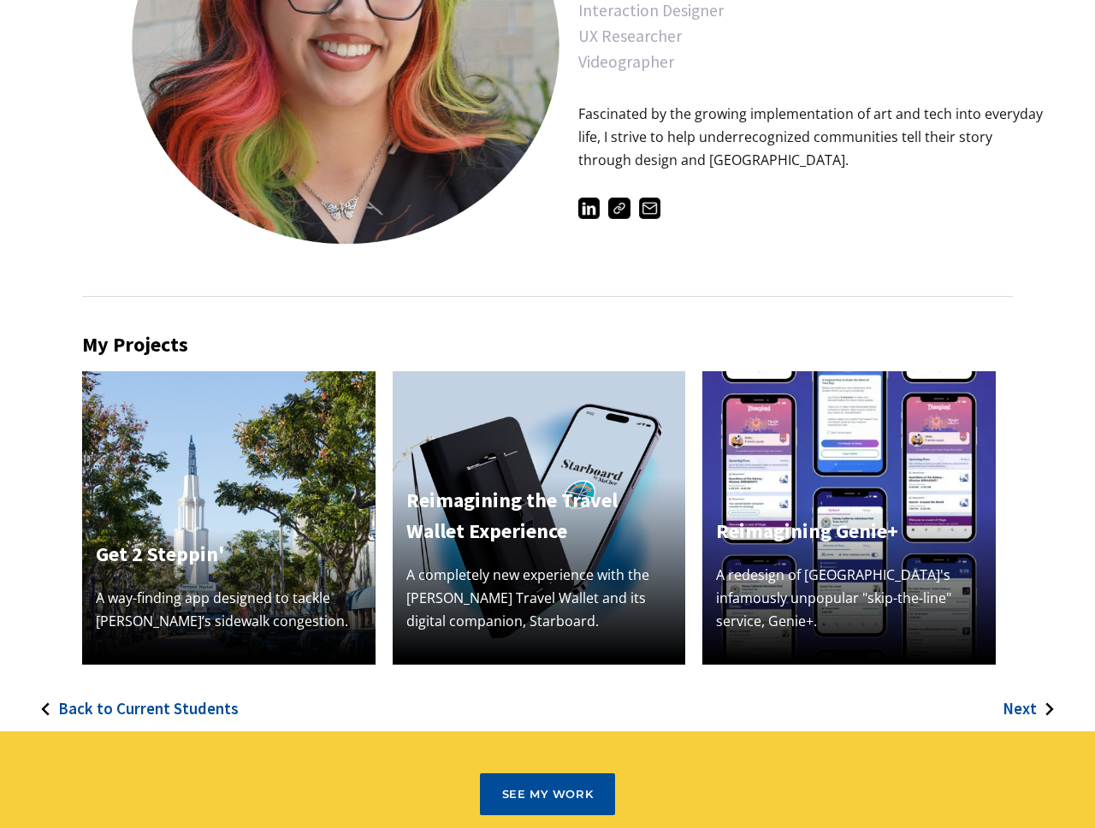
scroll to position [17, 0]
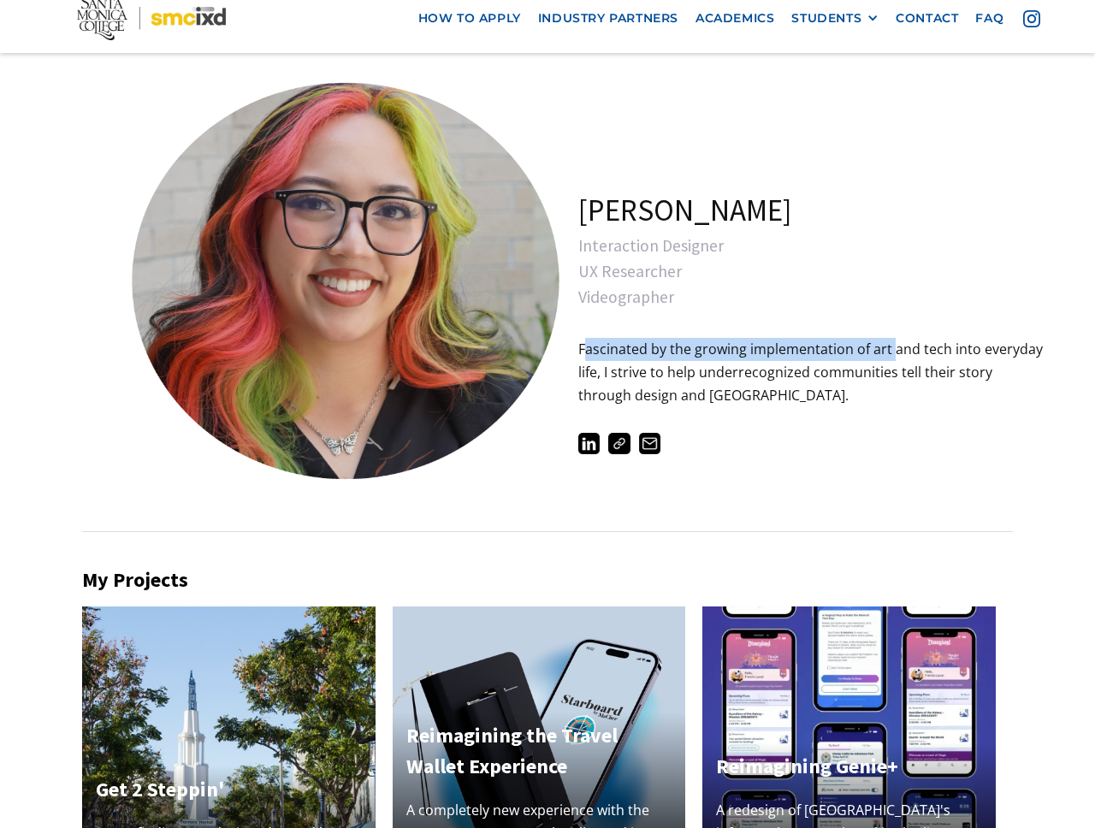
drag, startPoint x: 585, startPoint y: 349, endPoint x: 894, endPoint y: 361, distance: 309.2
click at [894, 361] on p "Fascinated by the growing implementation of art and tech into everyday life, I …" at bounding box center [812, 373] width 466 height 70
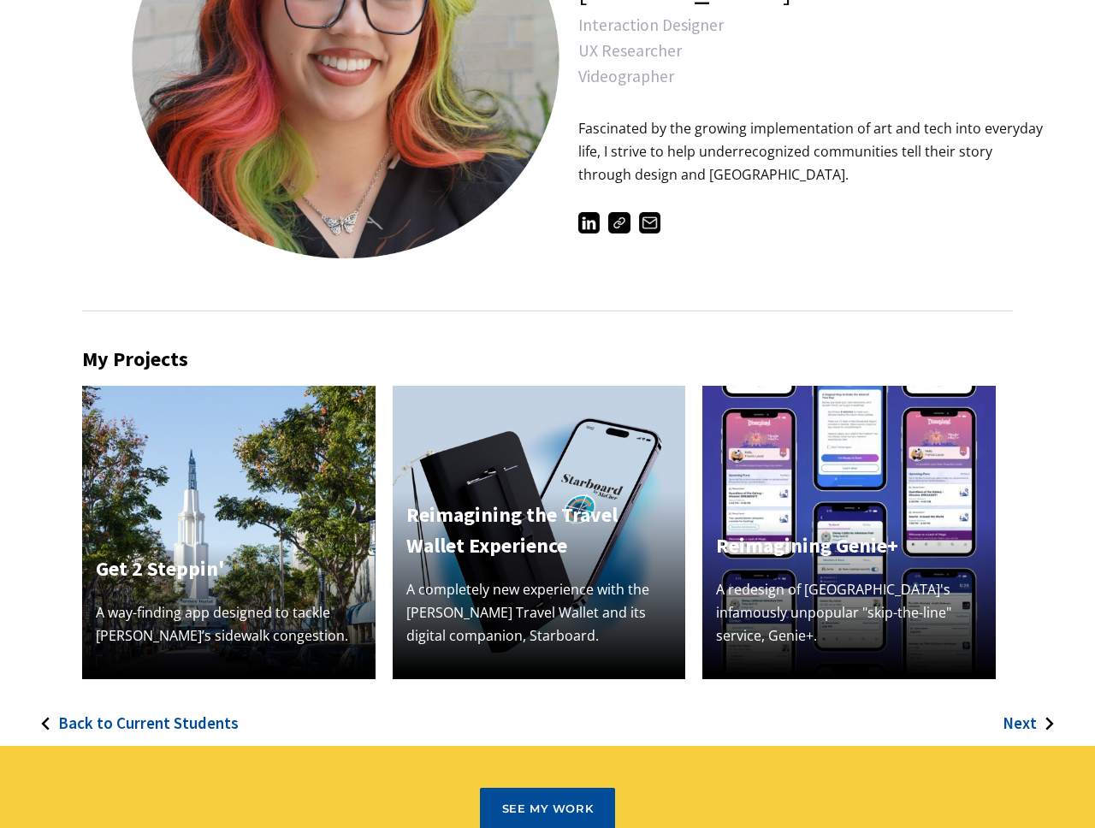
scroll to position [267, 0]
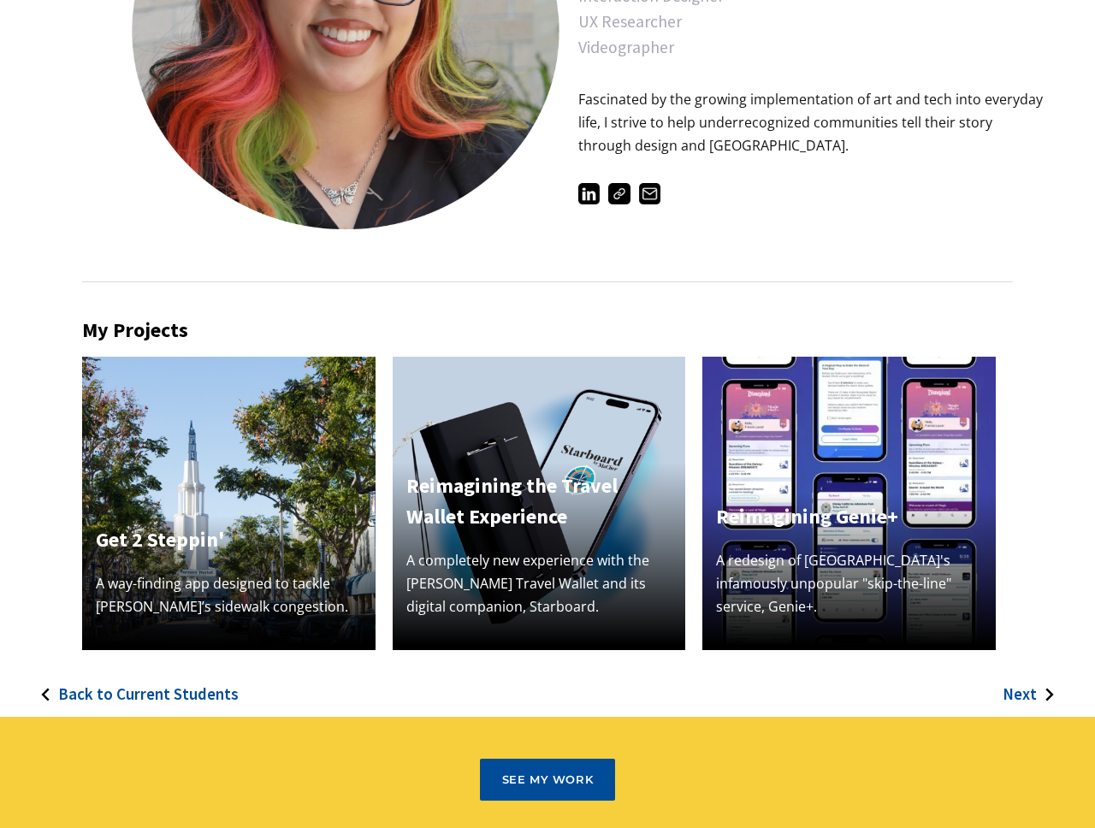
click at [293, 454] on img at bounding box center [229, 504] width 294 height 294
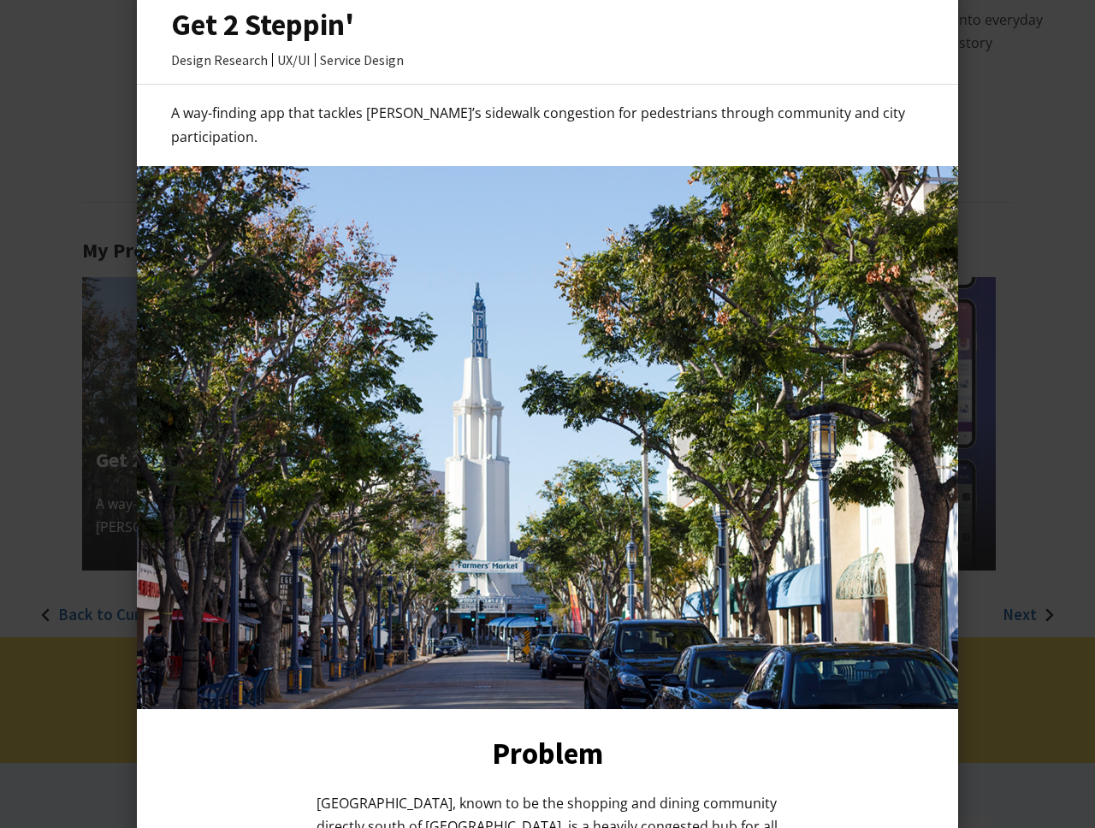
scroll to position [0, 0]
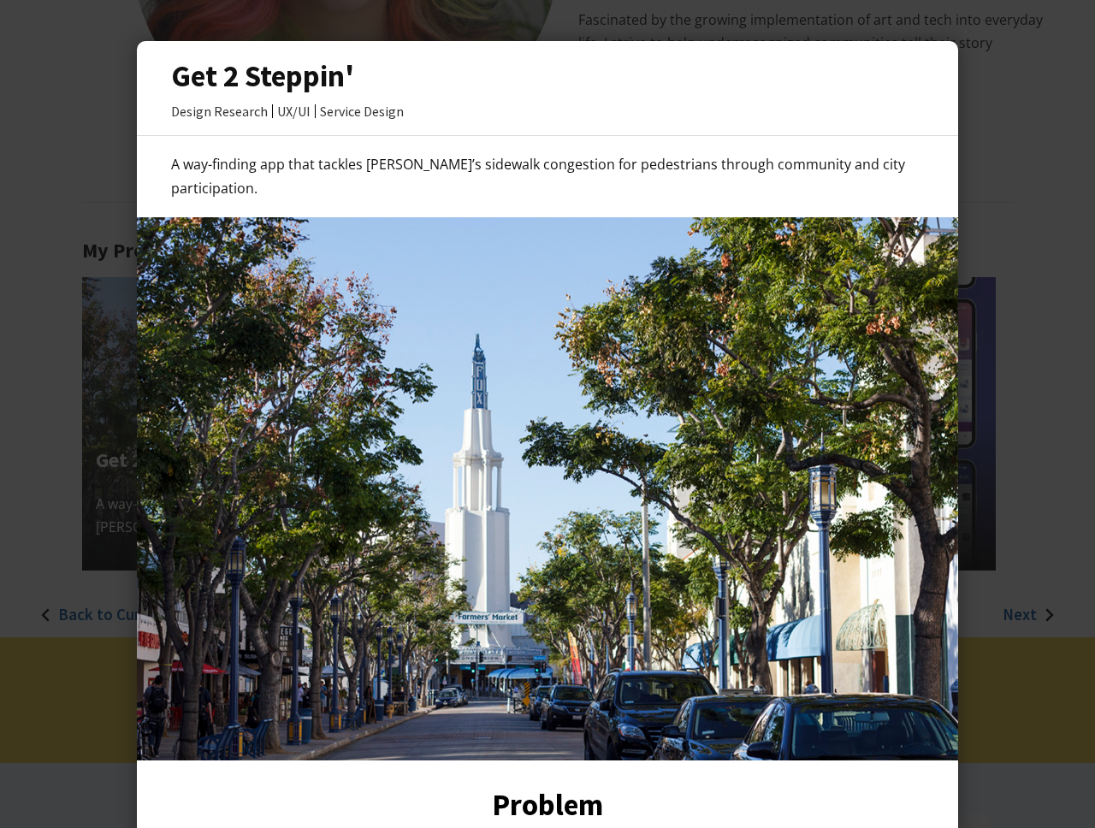
click at [1041, 110] on div at bounding box center [547, 414] width 1095 height 828
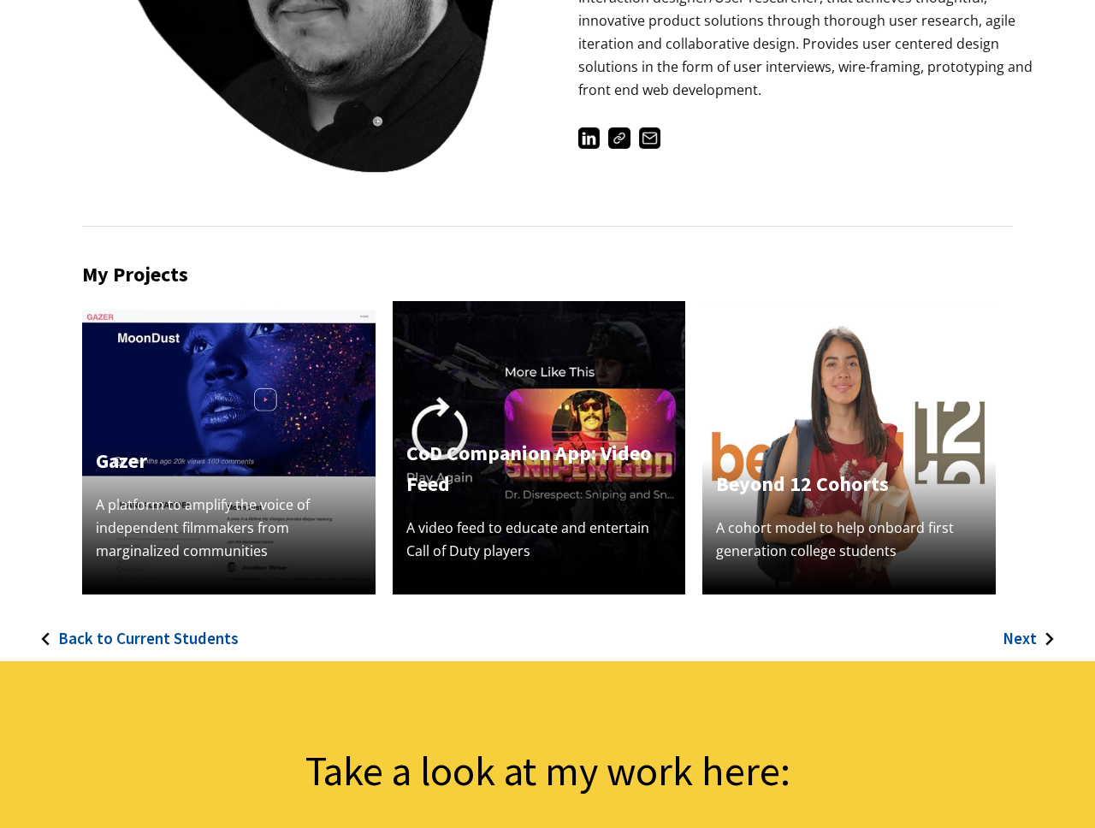
scroll to position [336, 0]
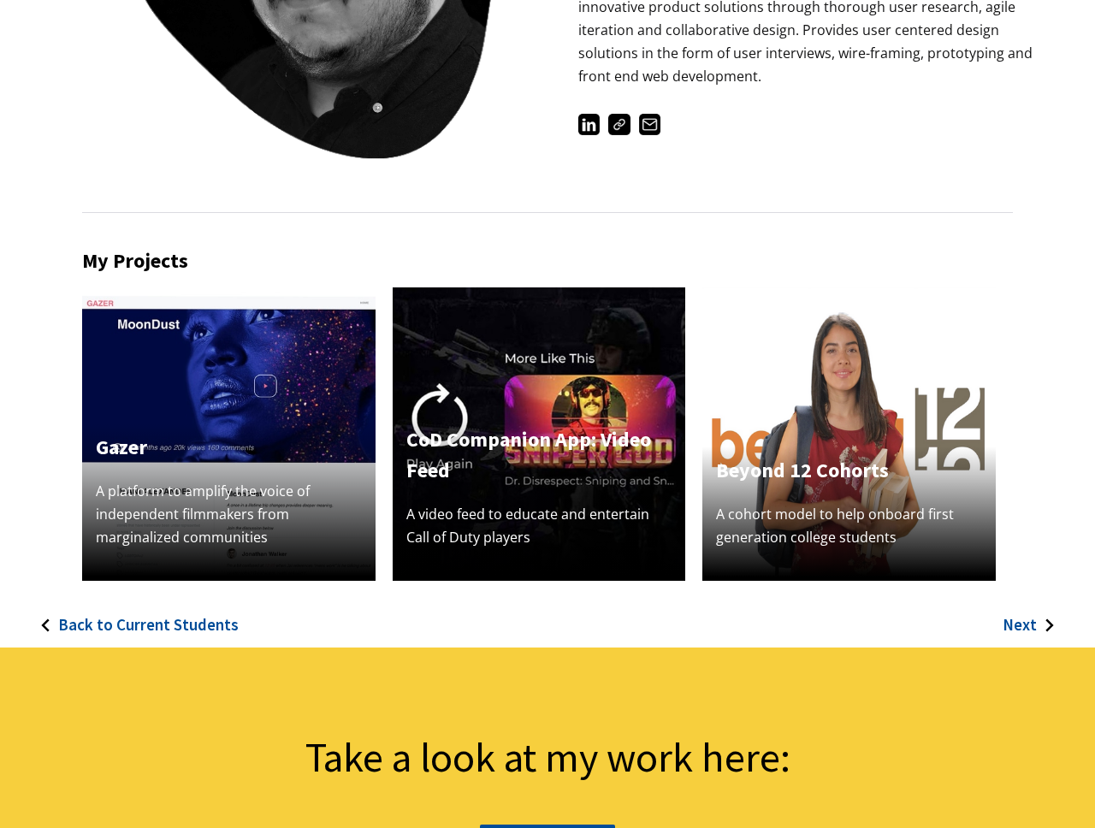
click at [511, 475] on h4 "CoD Companion App: Video Feed" at bounding box center [540, 456] width 266 height 62
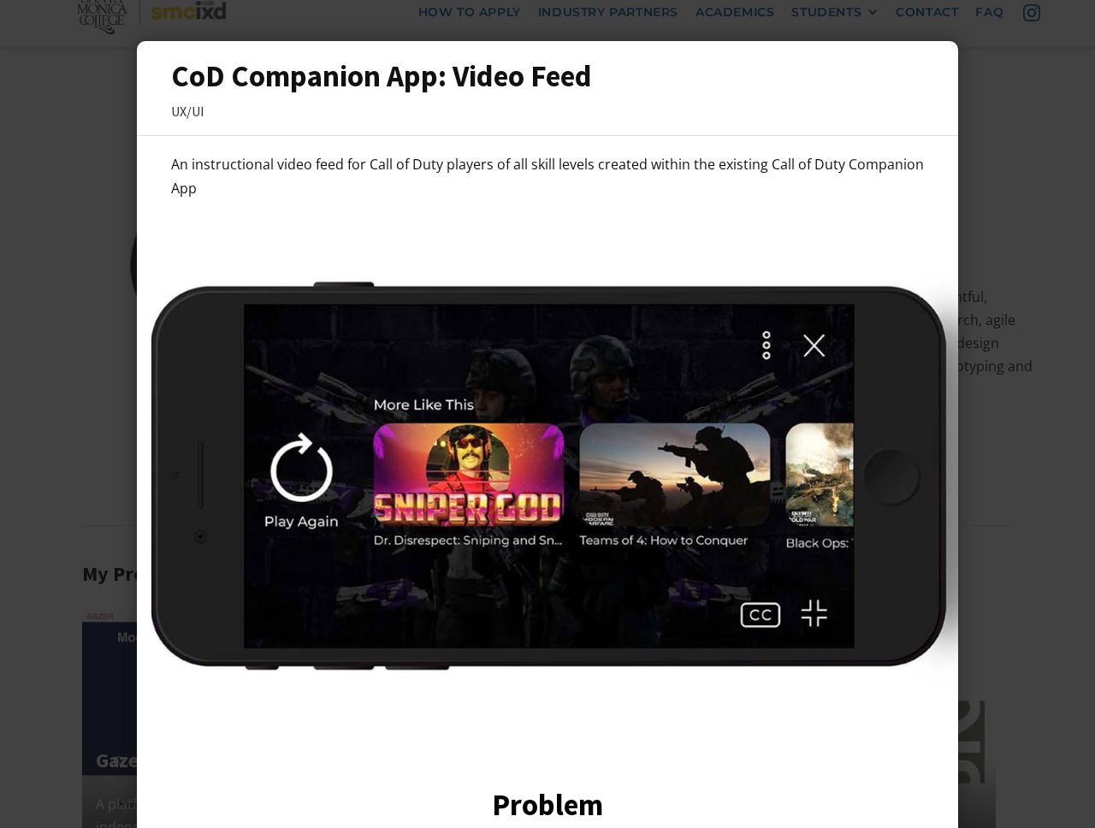
scroll to position [0, 0]
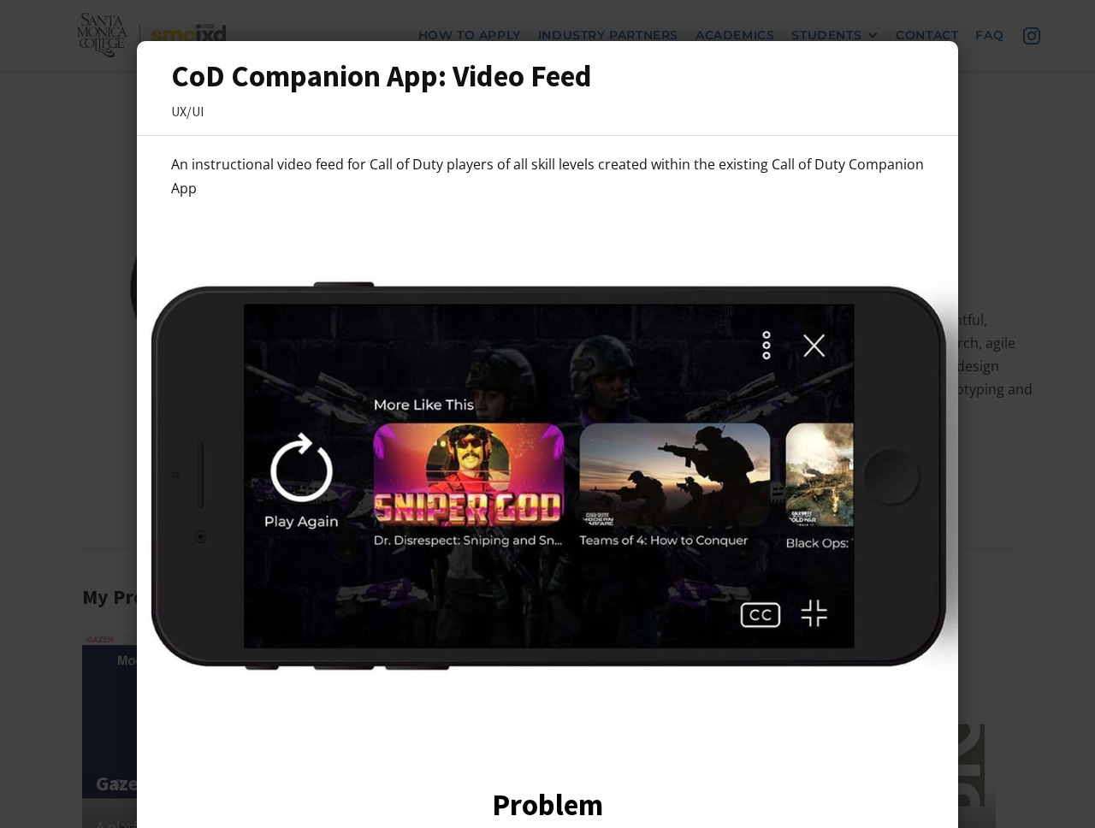
click at [1040, 154] on div at bounding box center [547, 414] width 1095 height 828
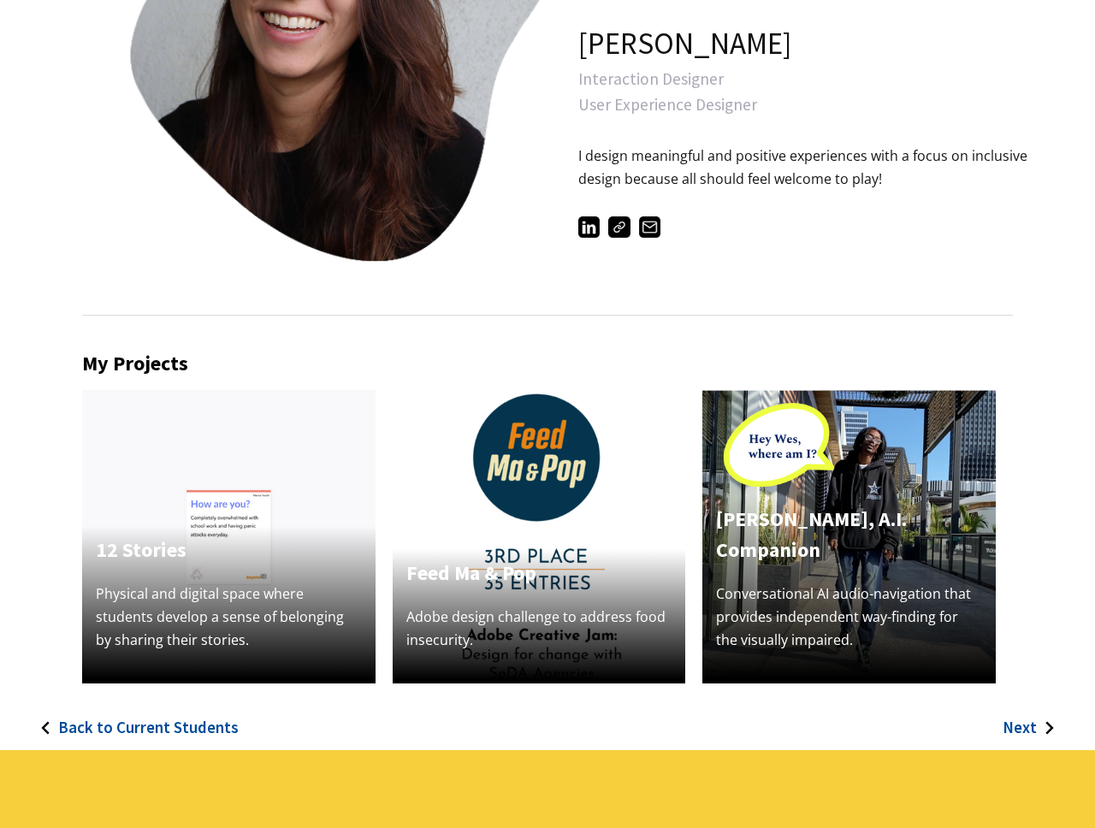
scroll to position [265, 0]
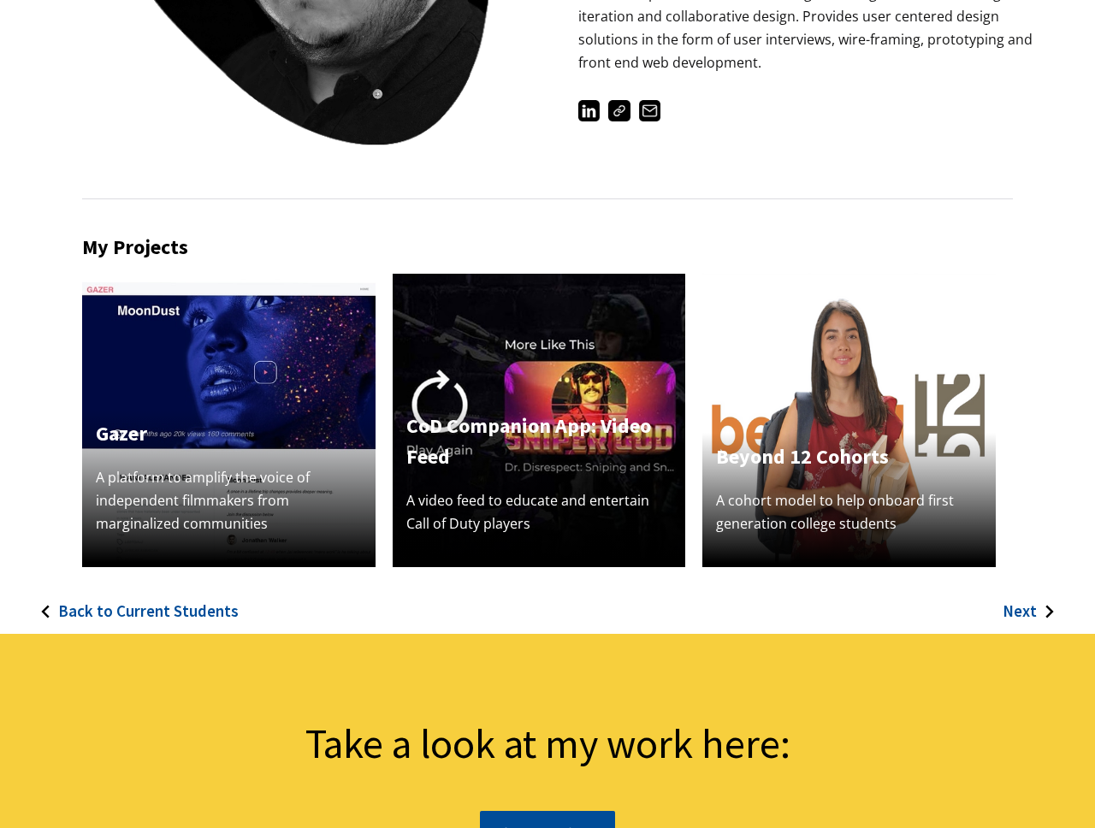
scroll to position [352, 0]
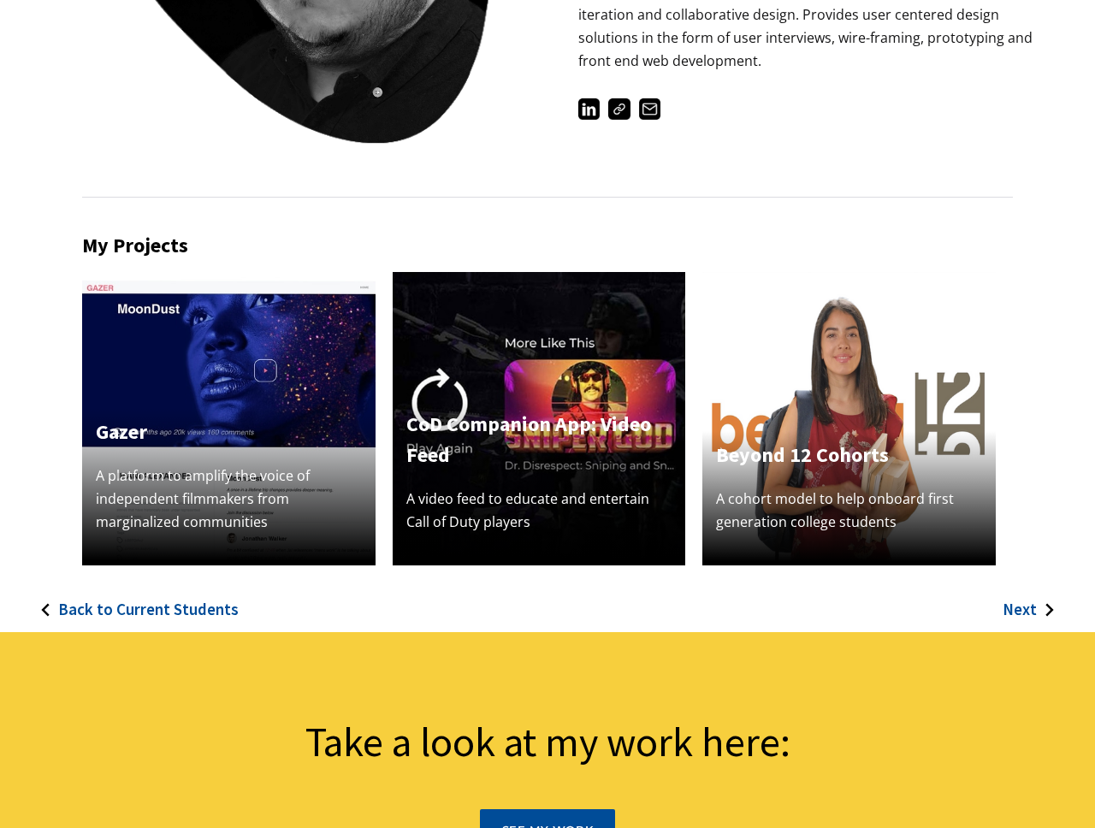
click at [286, 472] on p "A platform to amplify the voice of independent filmmakers from marginalized com…" at bounding box center [229, 500] width 266 height 70
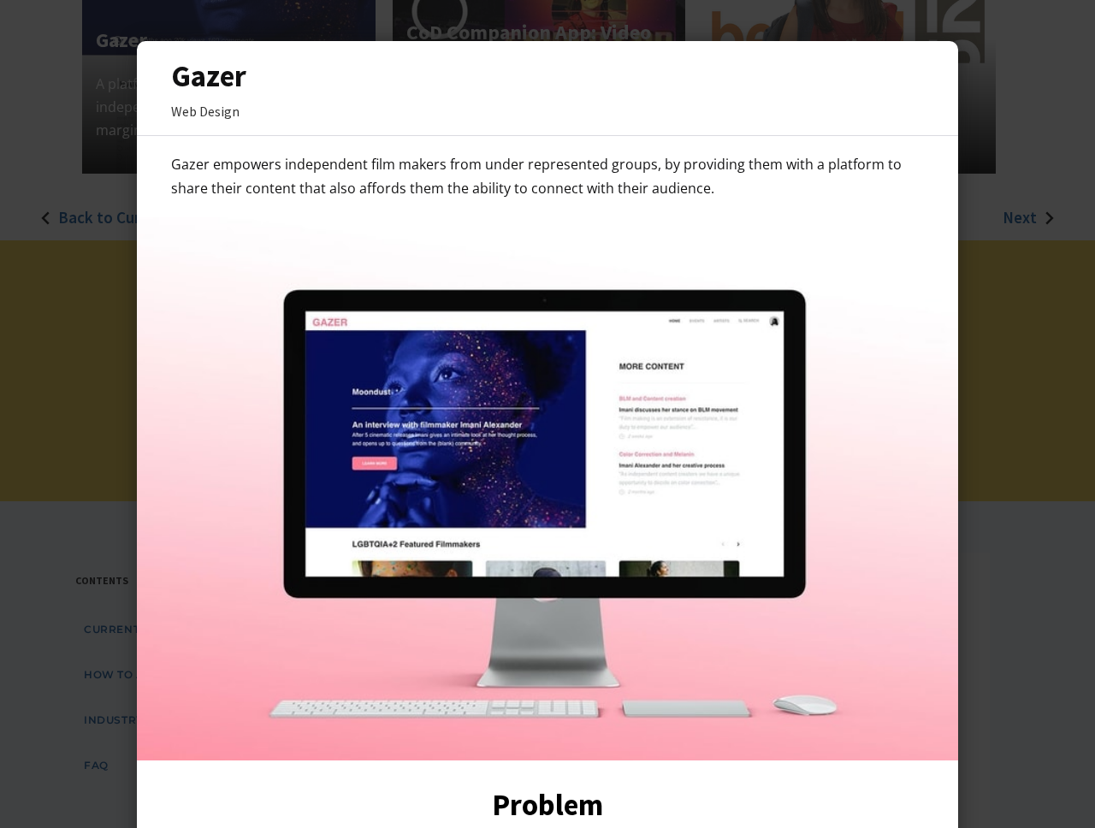
scroll to position [709, 0]
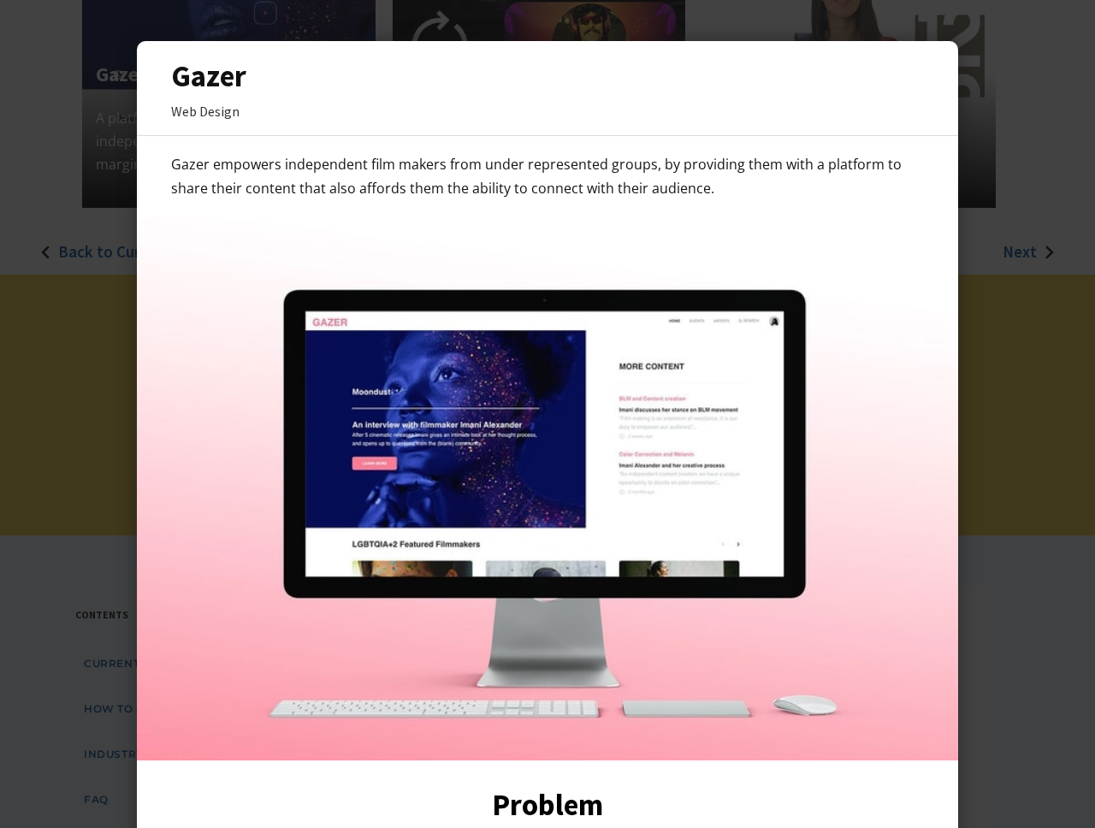
click at [1008, 205] on div at bounding box center [547, 414] width 1095 height 828
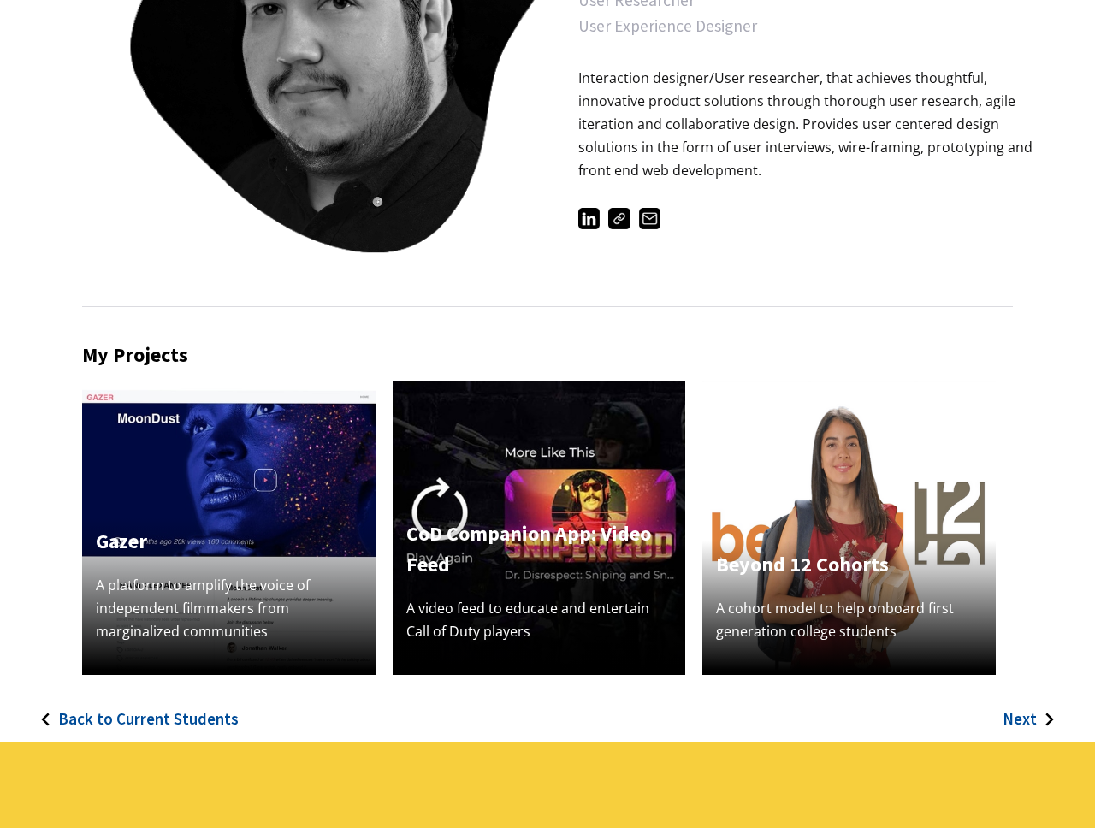
scroll to position [236, 0]
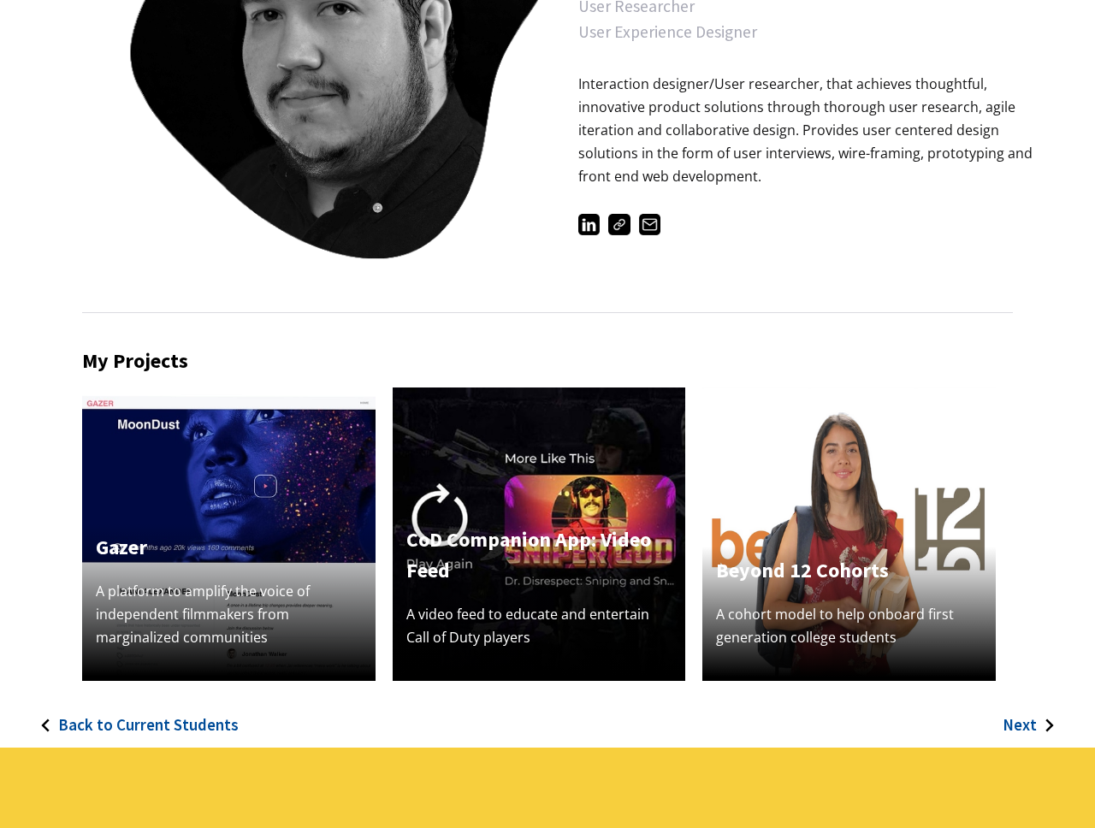
click at [756, 466] on img at bounding box center [850, 535] width 294 height 294
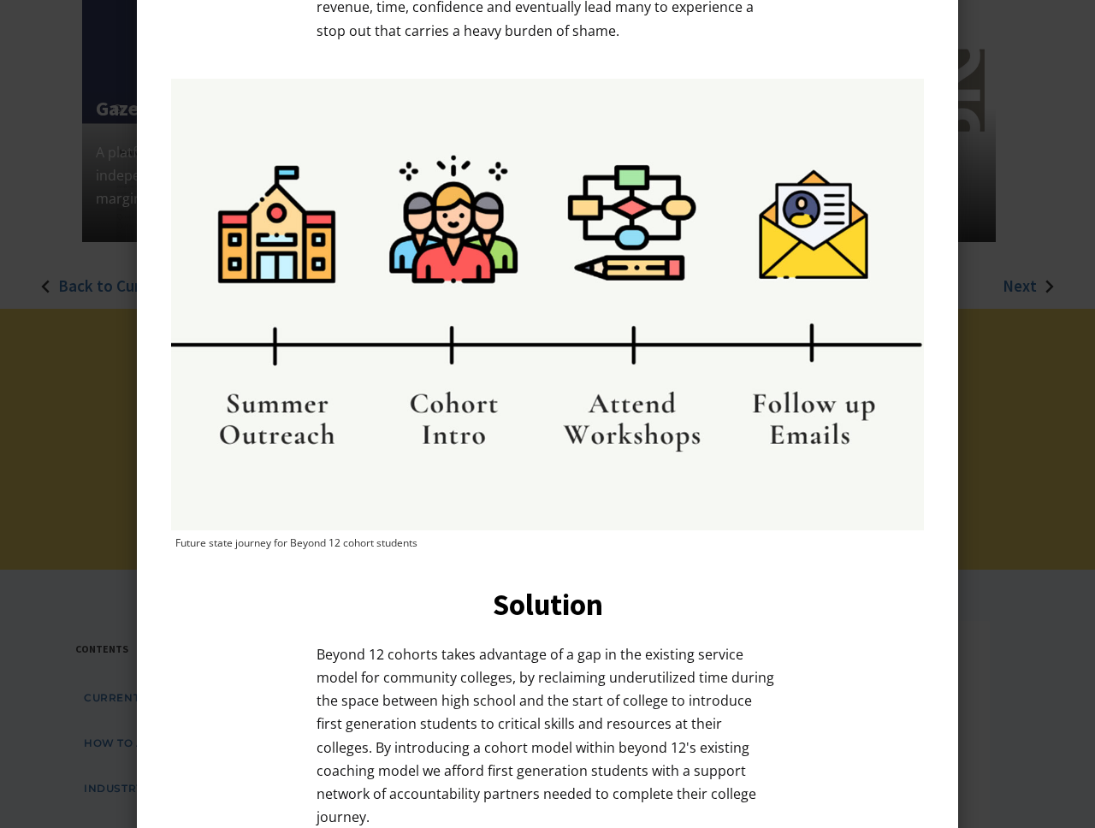
scroll to position [1190, 0]
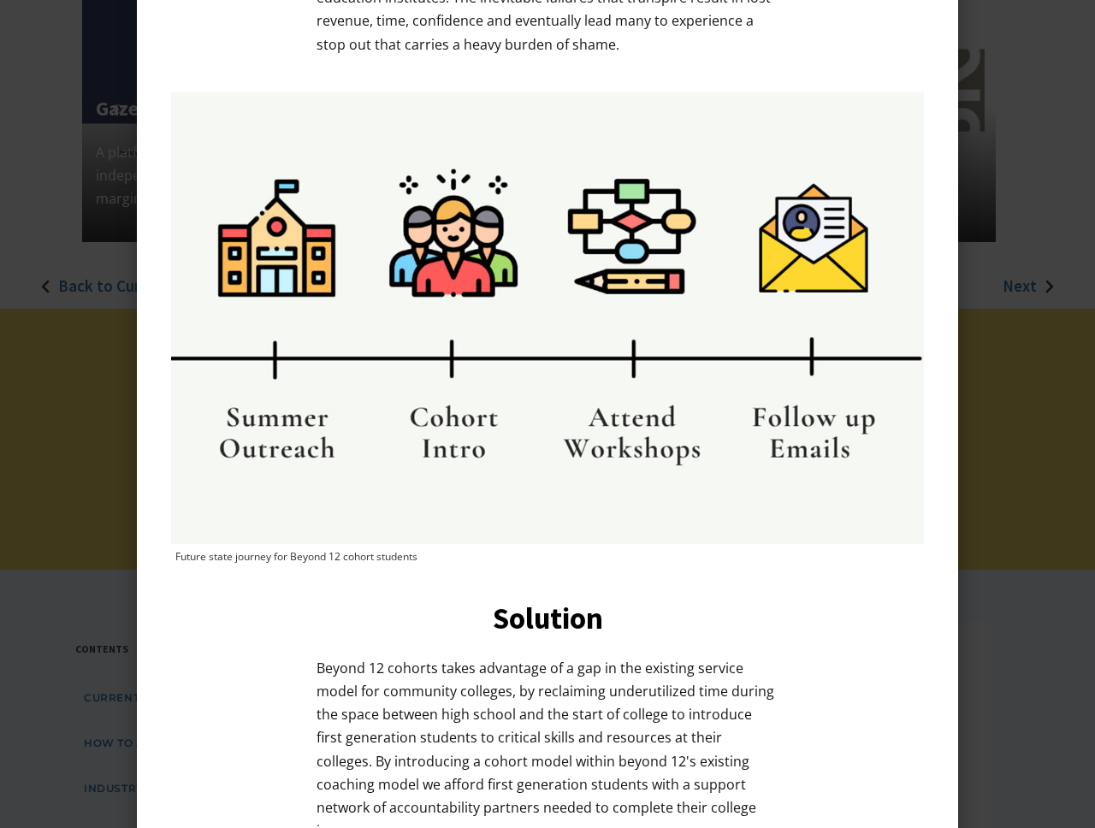
click at [82, 145] on div at bounding box center [547, 414] width 1095 height 828
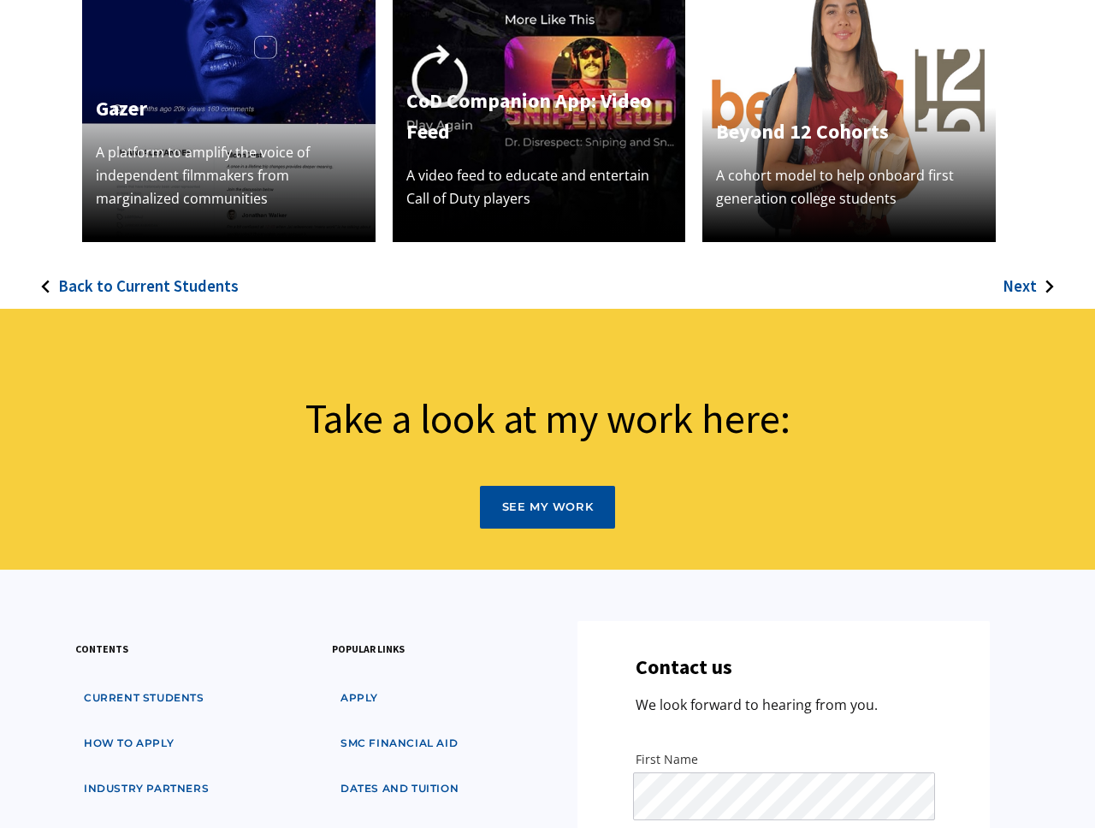
click at [104, 415] on h2 "Take a look at my work here:" at bounding box center [547, 418] width 1095 height 53
click at [521, 280] on div "Back to Current Students Next" at bounding box center [547, 276] width 1095 height 68
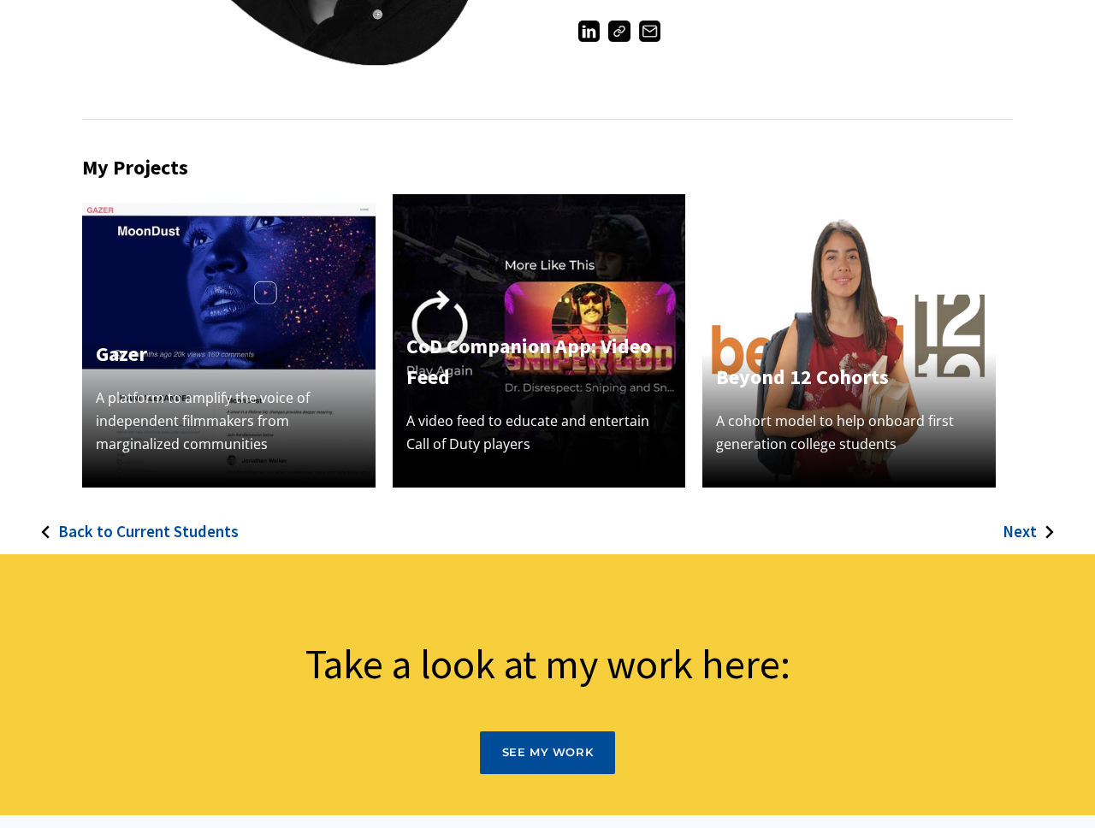
scroll to position [412, 0]
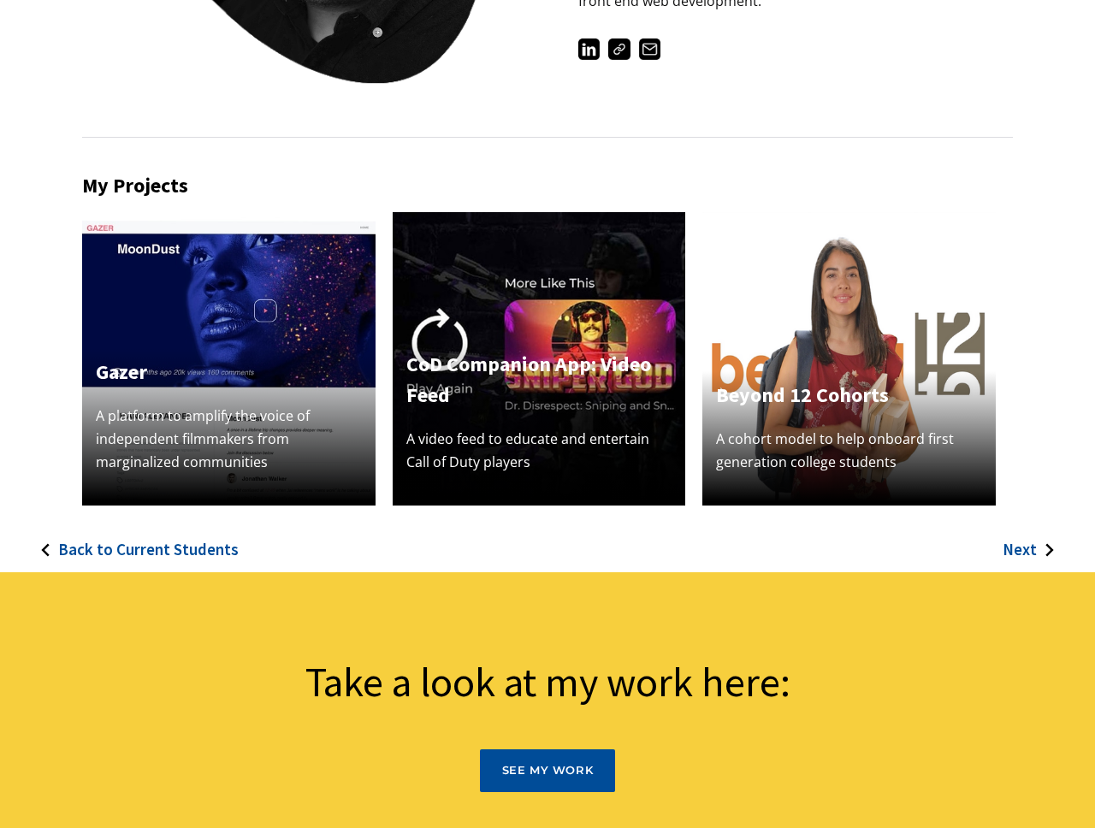
click at [564, 327] on img at bounding box center [540, 359] width 294 height 294
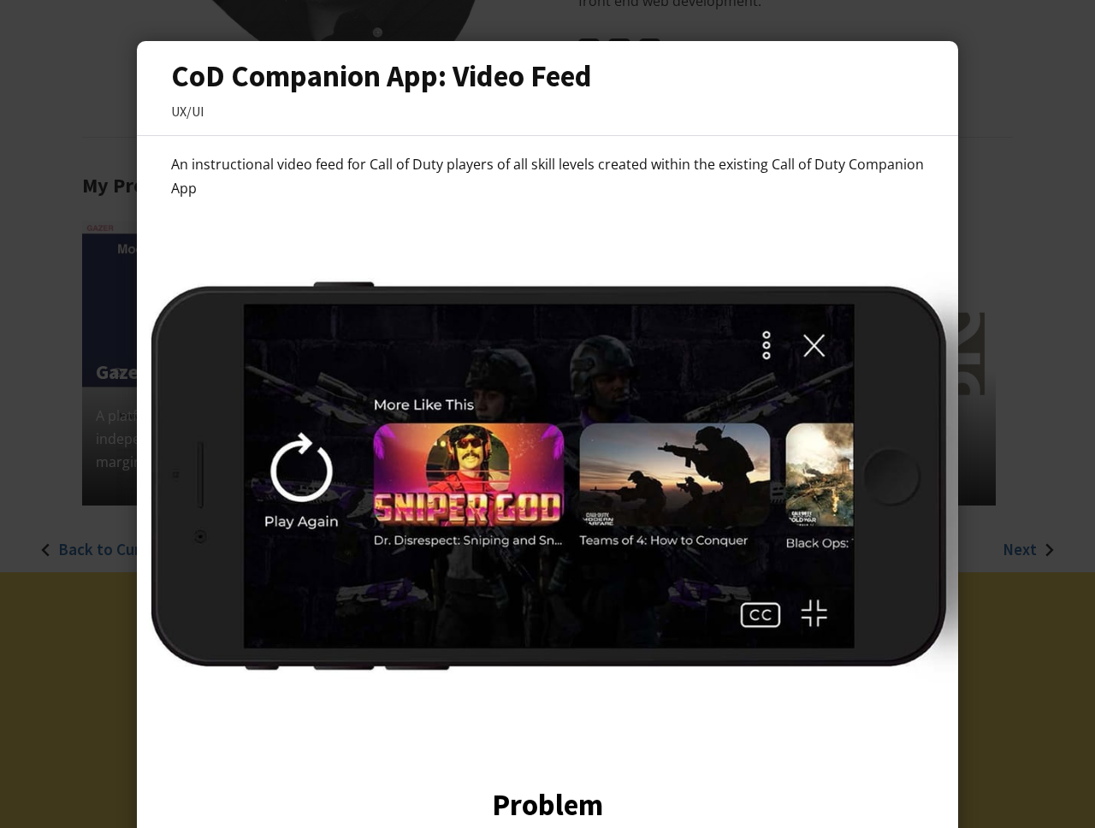
click at [1015, 392] on div at bounding box center [547, 414] width 1095 height 828
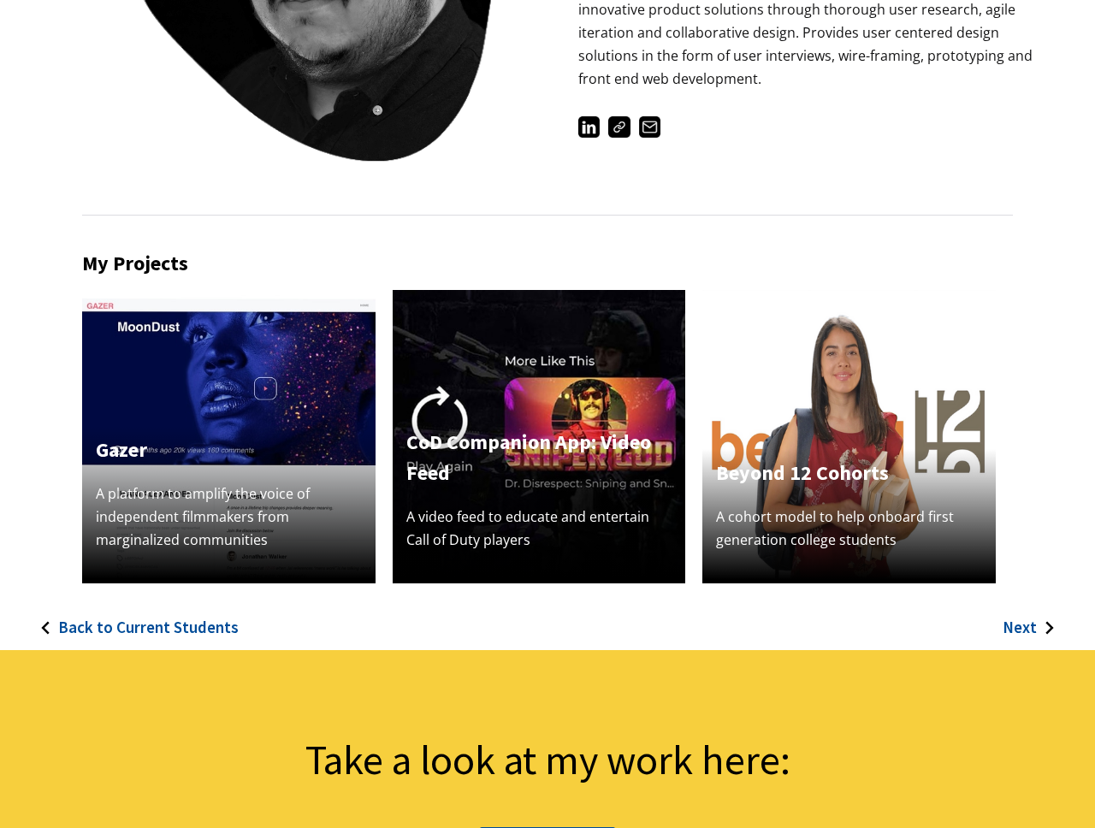
scroll to position [332, 0]
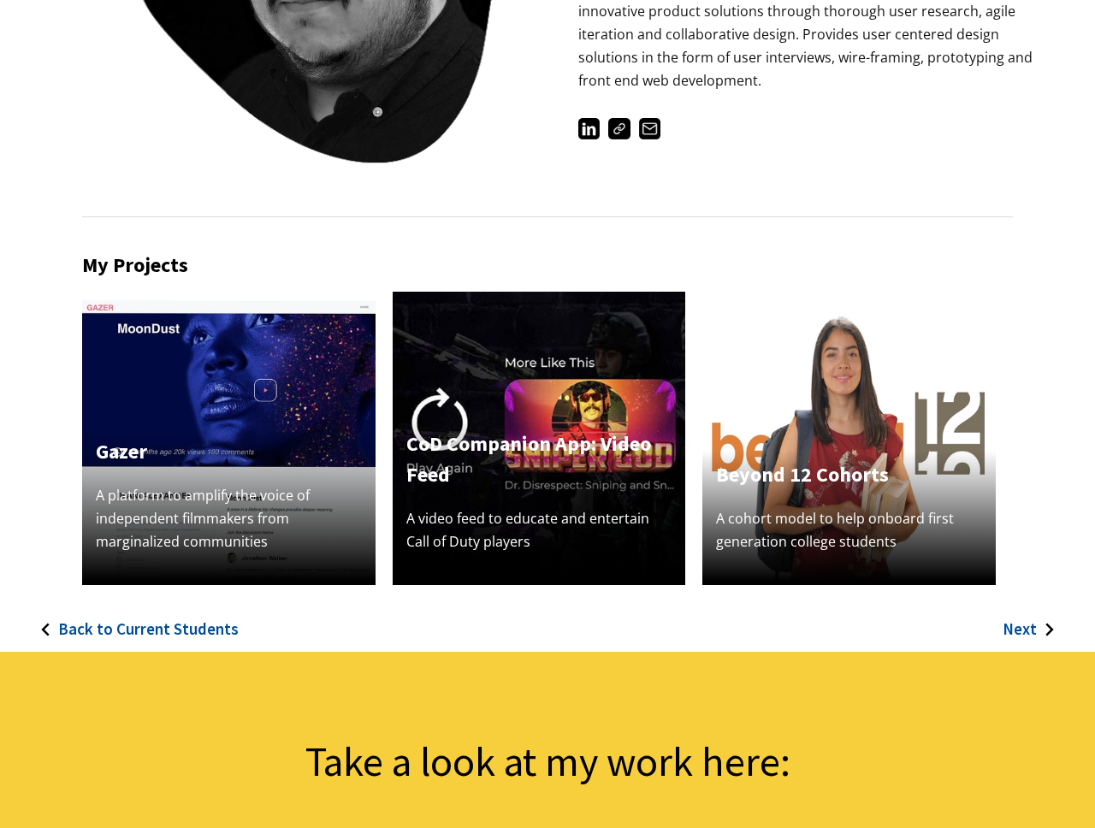
click at [549, 447] on h4 "CoD Companion App: Video Feed" at bounding box center [540, 460] width 266 height 62
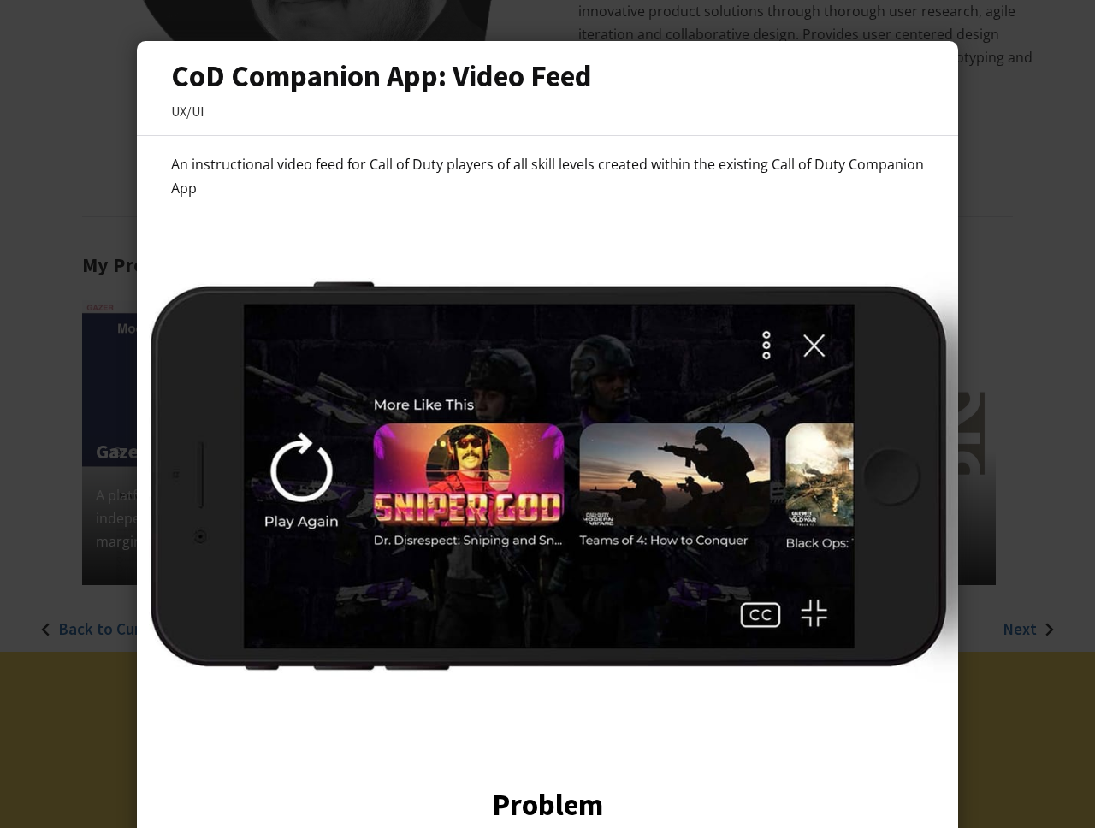
click at [622, 171] on p "An instructional video feed for Call of Duty players of all skill levels create…" at bounding box center [547, 176] width 753 height 46
click at [1079, 327] on div at bounding box center [547, 414] width 1095 height 828
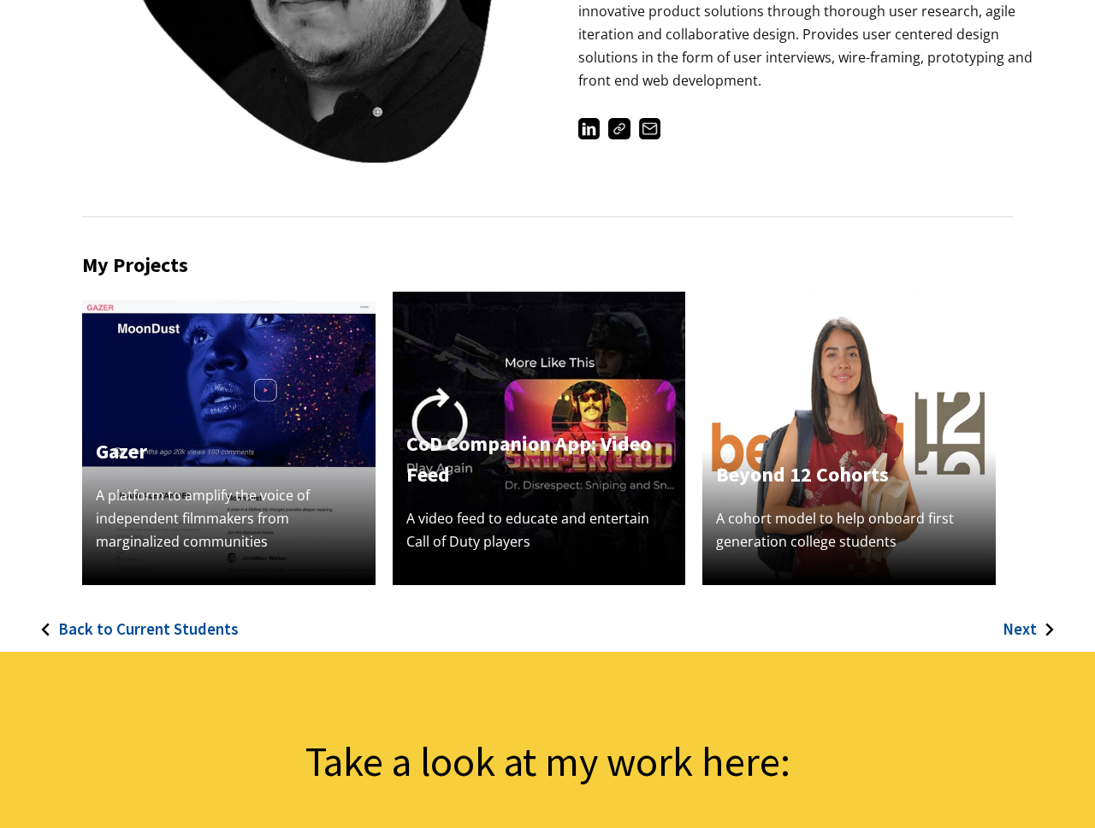
click at [530, 380] on img at bounding box center [540, 439] width 294 height 294
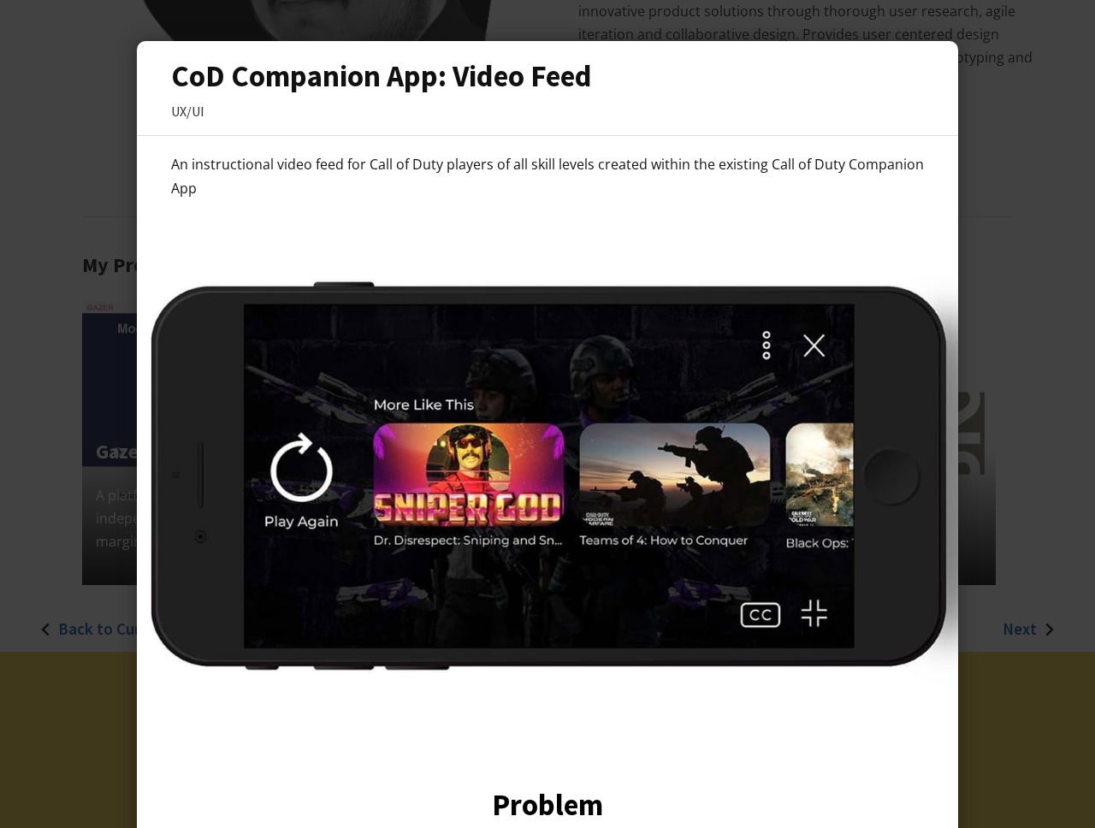
click at [1034, 284] on div at bounding box center [547, 414] width 1095 height 828
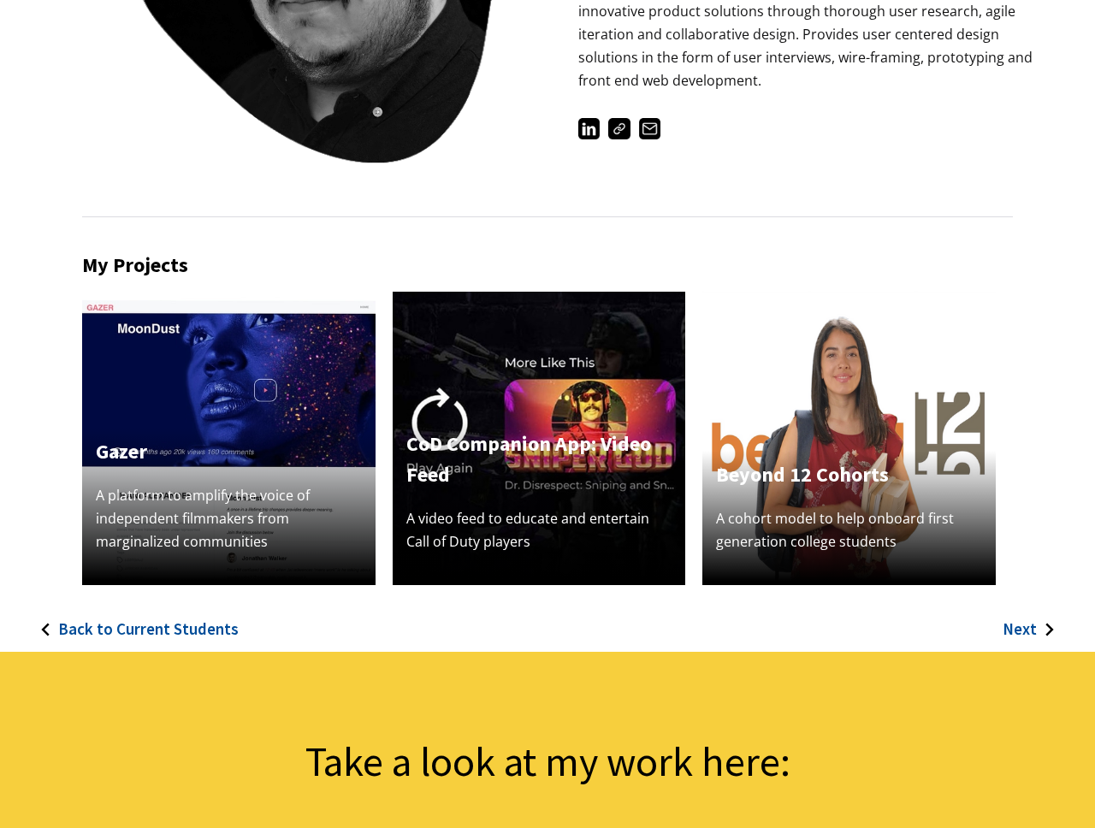
click at [723, 229] on div "My Projects Gazer A platform to amplify the voice of independent filmmakers fro…" at bounding box center [547, 401] width 931 height 368
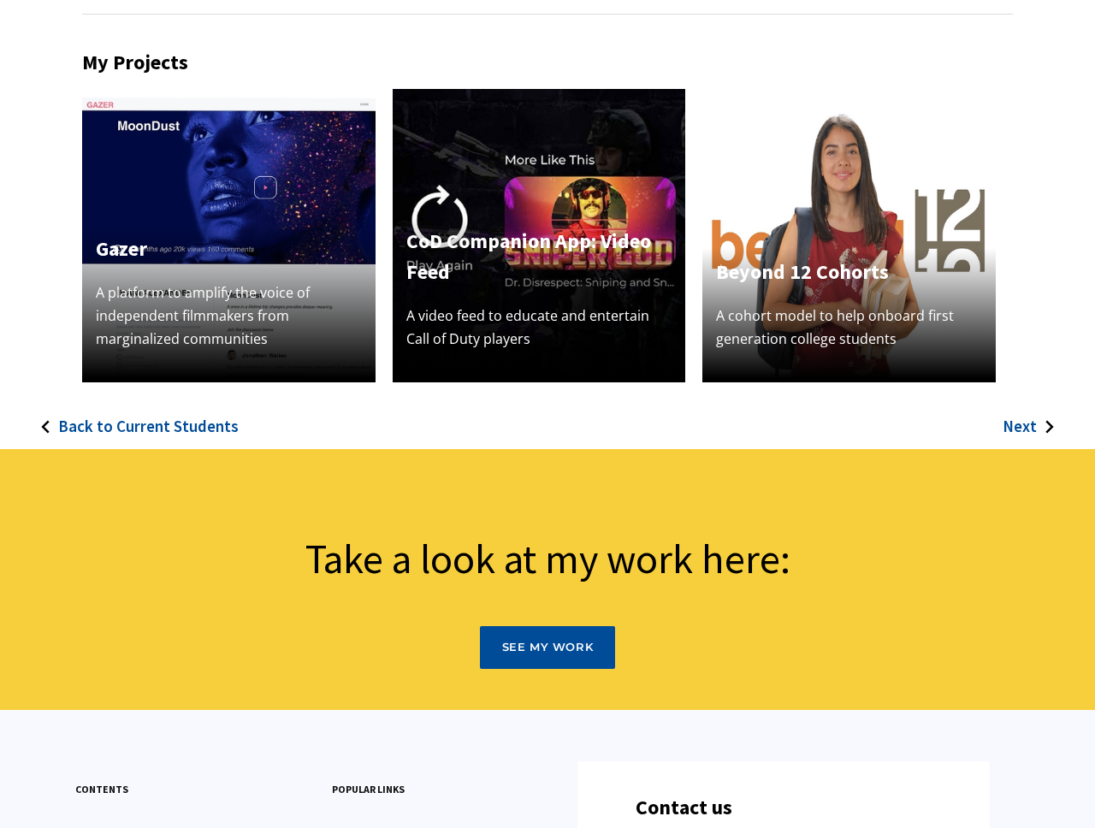
scroll to position [0, 0]
